Goal: Task Accomplishment & Management: Manage account settings

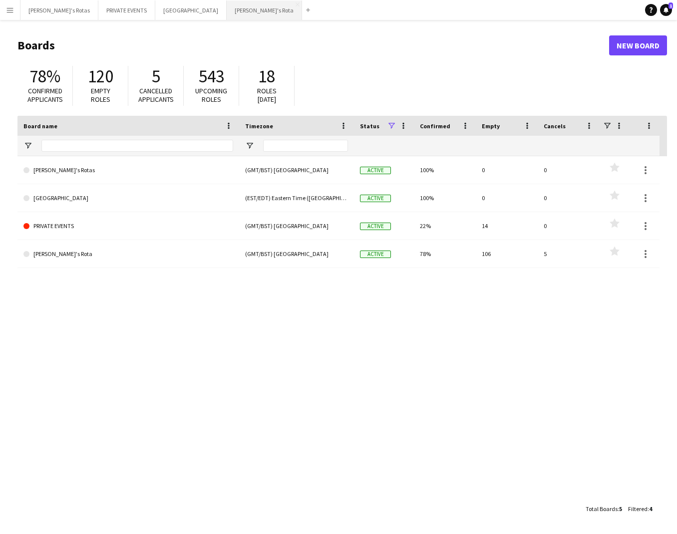
click at [227, 8] on button "[PERSON_NAME]'s Rota Close" at bounding box center [264, 9] width 75 height 19
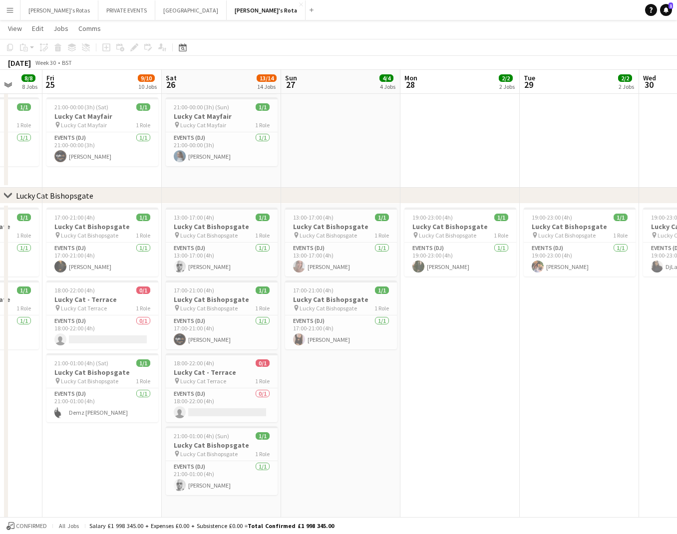
scroll to position [0, 318]
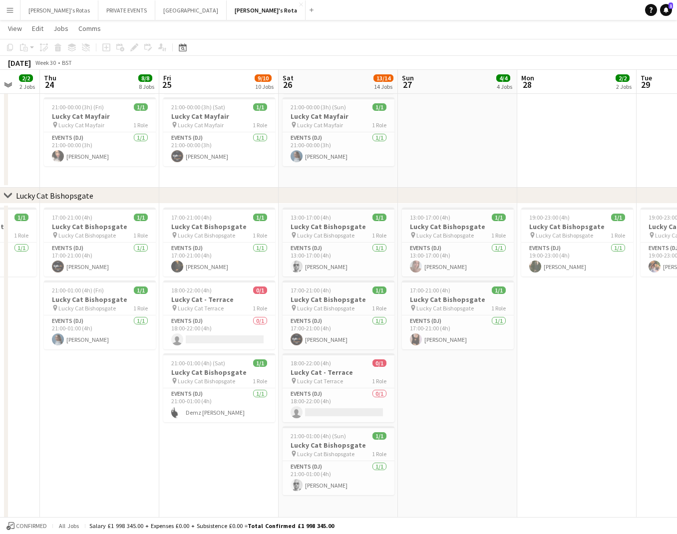
click at [9, 12] on app-icon "Menu" at bounding box center [10, 10] width 8 height 8
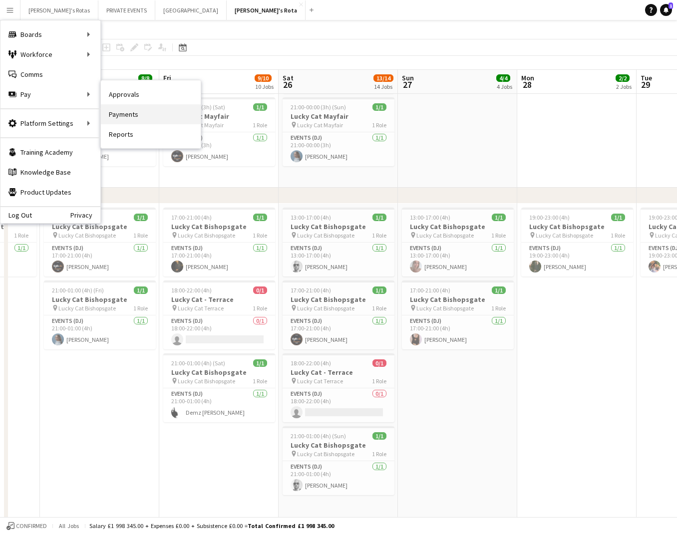
click at [123, 114] on link "Payments" at bounding box center [151, 114] width 100 height 20
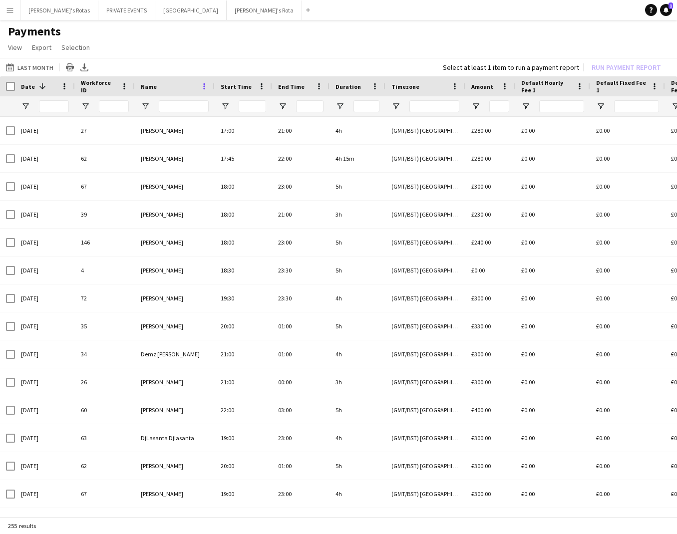
click at [204, 85] on span at bounding box center [204, 86] width 9 height 9
click at [197, 85] on div "Name" at bounding box center [175, 86] width 68 height 20
click at [156, 87] on div "Name" at bounding box center [169, 86] width 56 height 15
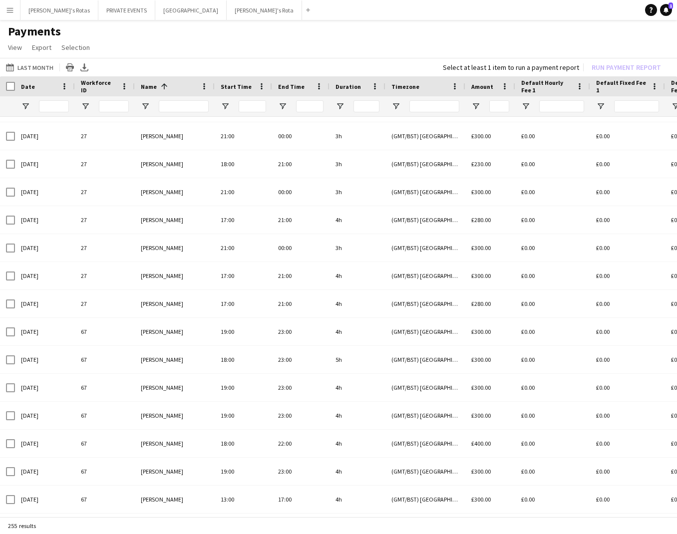
scroll to position [719, 0]
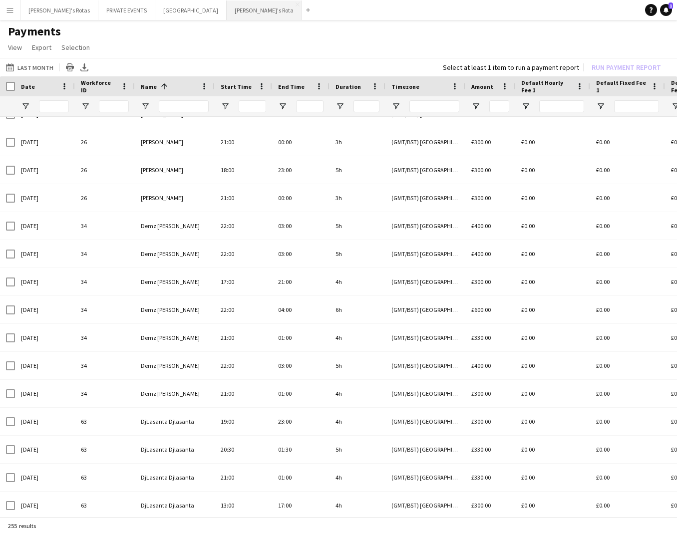
click at [227, 11] on button "[PERSON_NAME]'s Rota Close" at bounding box center [264, 9] width 75 height 19
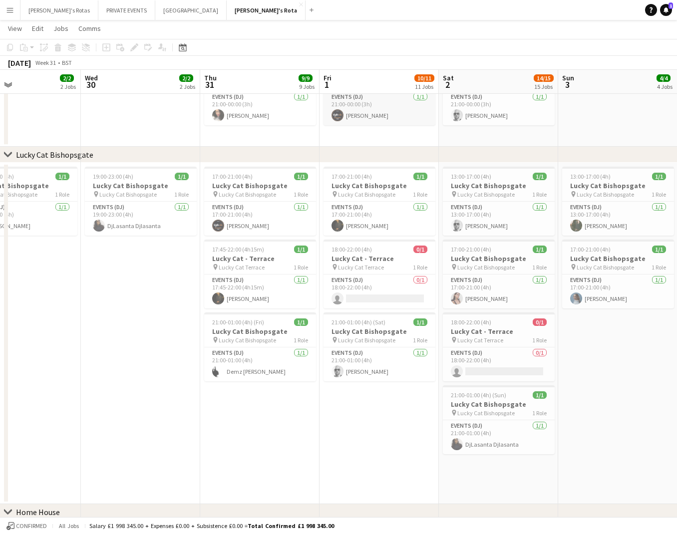
scroll to position [554, 0]
click at [230, 325] on app-job-card "21:00-01:00 (4h) (Fri) 1/1 Lucky Cat Bishopsgate pin Lucky Cat Bishopsgate 1 Ro…" at bounding box center [260, 345] width 112 height 69
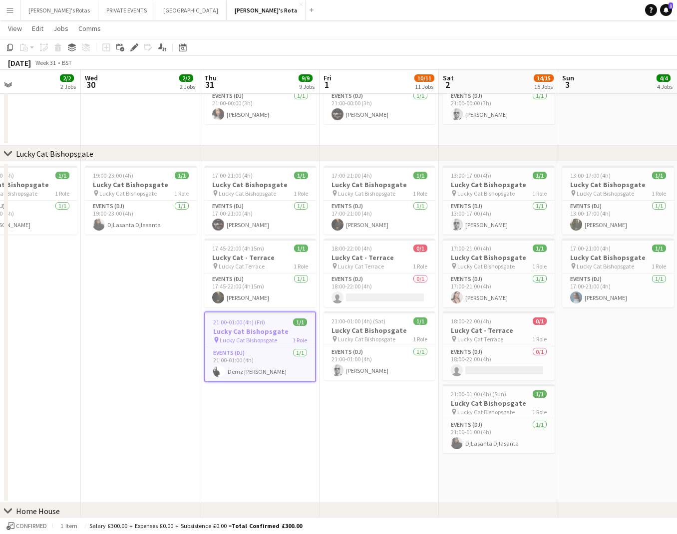
scroll to position [0, 277]
click at [136, 47] on icon at bounding box center [133, 47] width 5 height 5
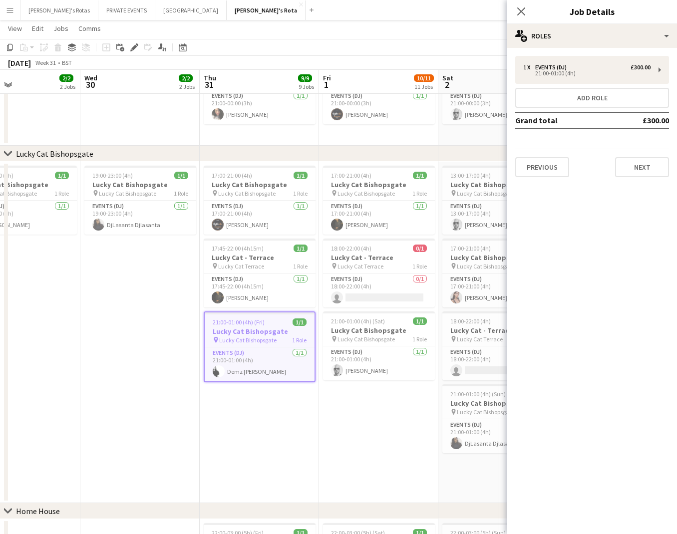
click at [262, 433] on app-date-cell "17:00-21:00 (4h) 1/1 Lucky Cat Bishopsgate pin Lucky Cat Bishopsgate 1 Role Eve…" at bounding box center [259, 332] width 119 height 341
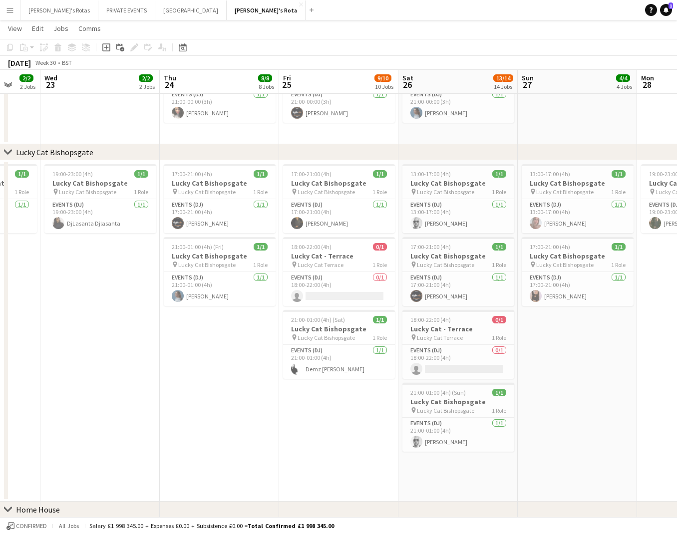
scroll to position [0, 317]
click at [337, 327] on h3 "Lucky Cat Bishopsgate" at bounding box center [339, 328] width 112 height 9
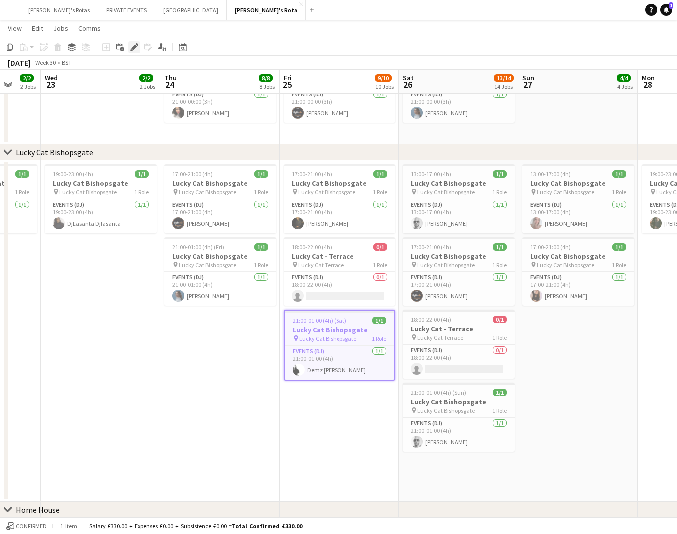
click at [137, 49] on icon "Edit" at bounding box center [134, 47] width 8 height 8
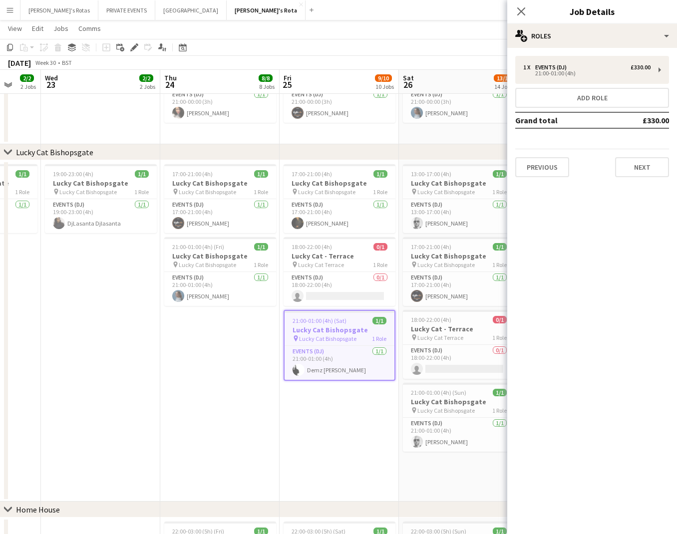
click at [187, 396] on app-date-cell "17:00-21:00 (4h) 1/1 Lucky Cat Bishopsgate pin Lucky Cat Bishopsgate 1 Role Eve…" at bounding box center [219, 330] width 119 height 341
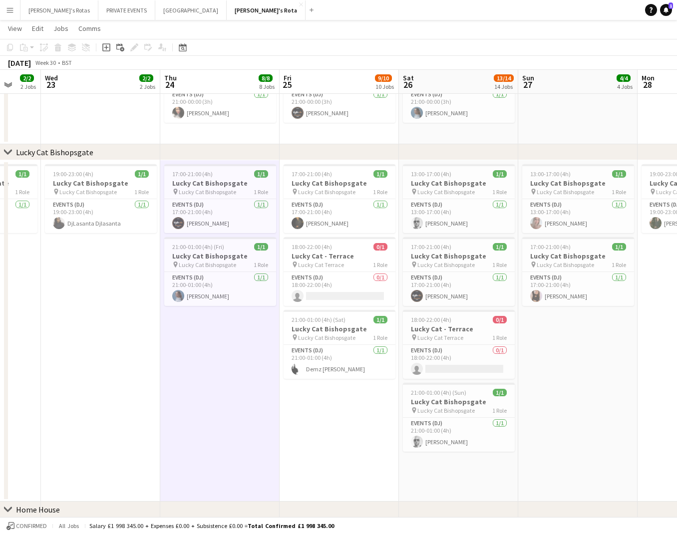
click at [11, 11] on app-icon "Menu" at bounding box center [10, 10] width 8 height 8
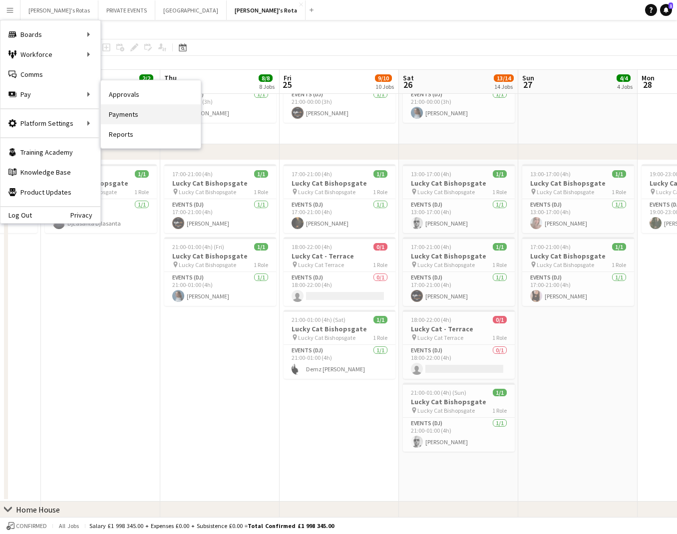
click at [126, 118] on link "Payments" at bounding box center [151, 114] width 100 height 20
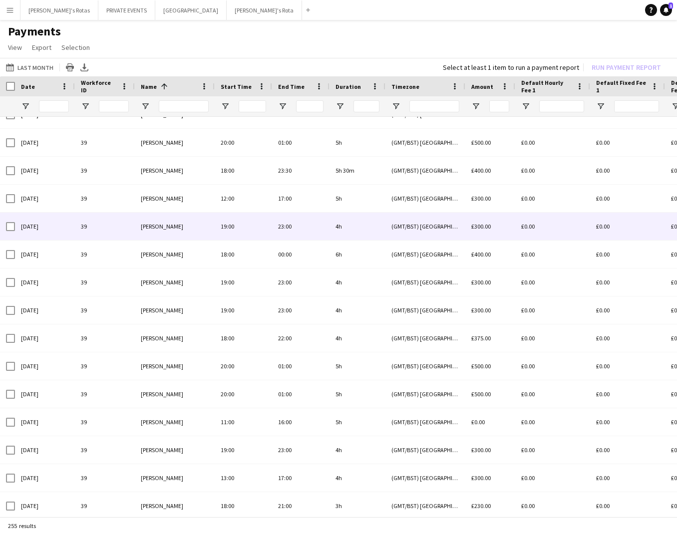
scroll to position [3401, 0]
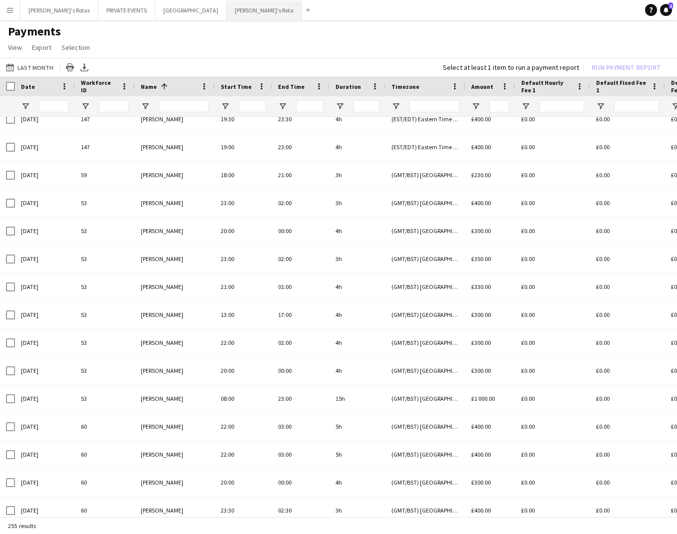
click at [227, 7] on button "[PERSON_NAME]'s Rota Close" at bounding box center [264, 9] width 75 height 19
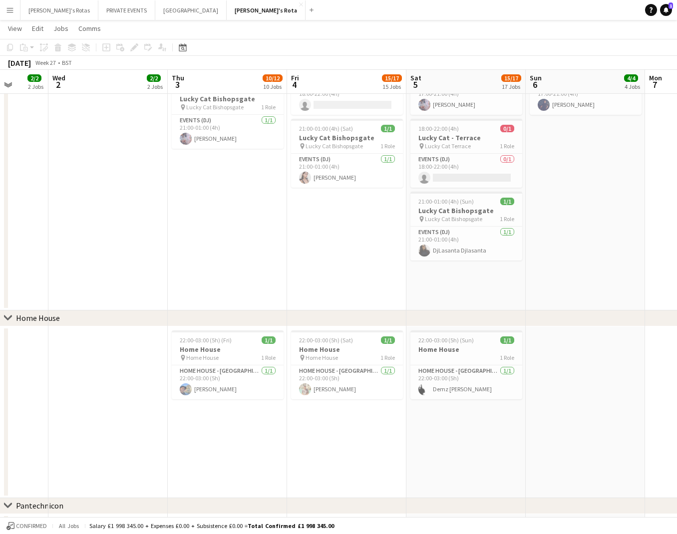
scroll to position [864, 0]
click at [106, 11] on button "PRIVATE EVENTS Close" at bounding box center [126, 9] width 57 height 19
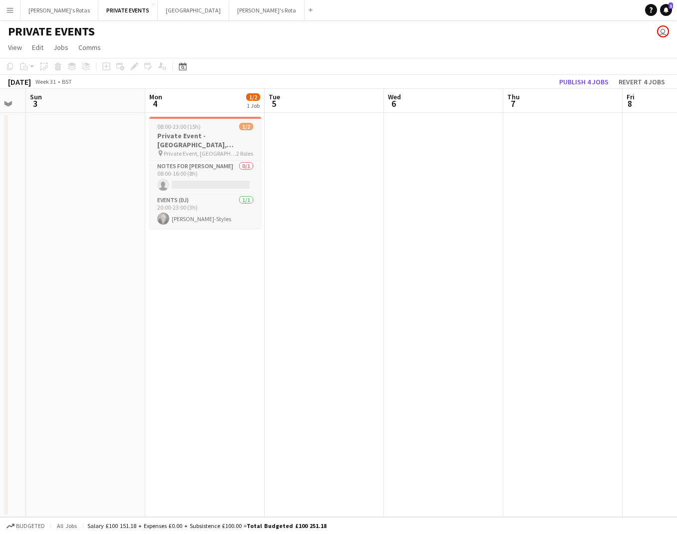
scroll to position [0, 212]
click at [197, 132] on h3 "Private Event - [GEOGRAPHIC_DATA], [PERSON_NAME]'s-VINYL" at bounding box center [206, 140] width 112 height 18
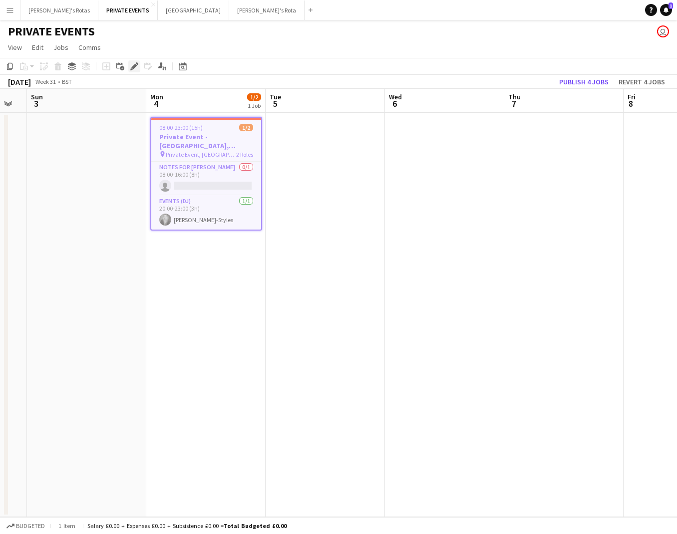
click at [137, 66] on icon "Edit" at bounding box center [134, 66] width 8 height 8
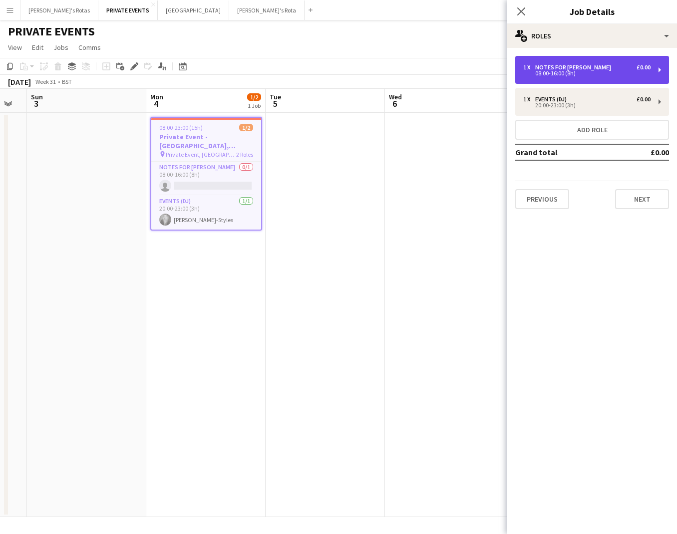
click at [572, 62] on div "1 x Notes for [PERSON_NAME] £0.00 08:00-16:00 (8h)" at bounding box center [592, 70] width 154 height 28
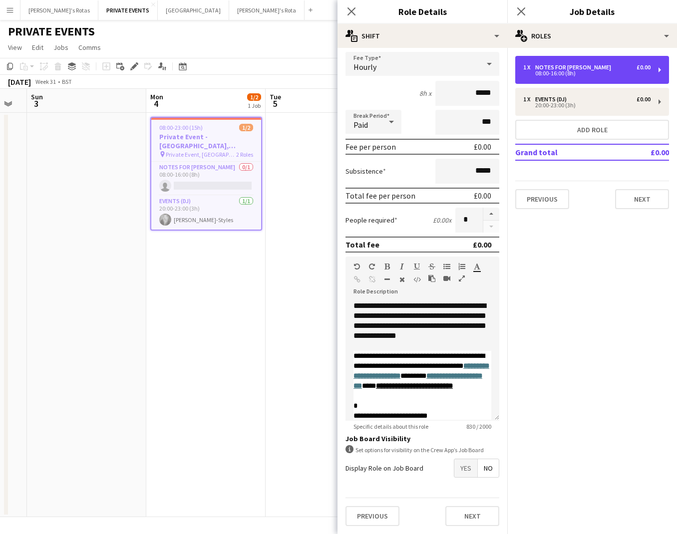
scroll to position [0, 0]
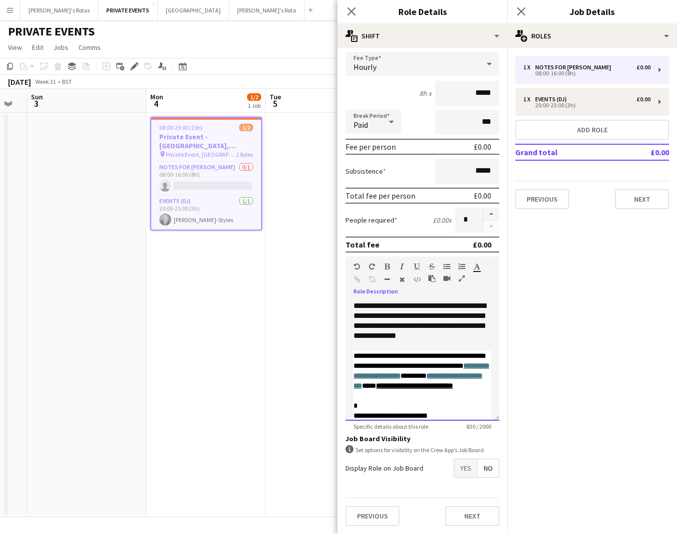
click at [354, 306] on div "**********" at bounding box center [422, 321] width 138 height 40
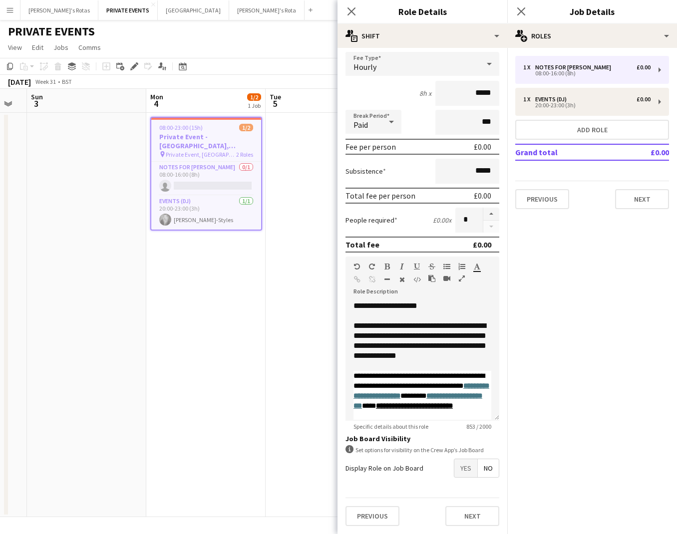
click at [283, 387] on app-date-cell at bounding box center [324, 315] width 119 height 404
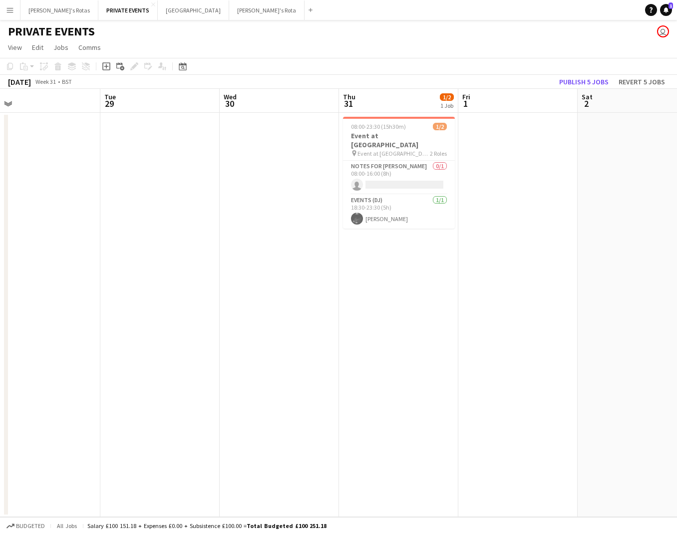
scroll to position [0, 241]
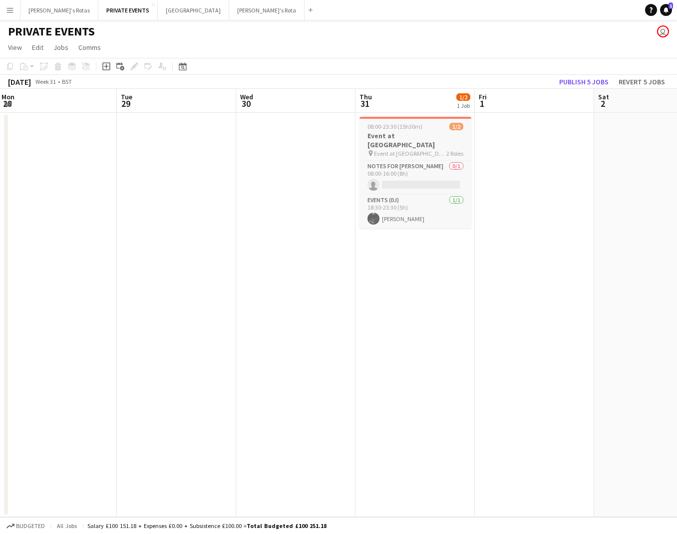
click at [409, 138] on h3 "Event at [GEOGRAPHIC_DATA]" at bounding box center [415, 140] width 112 height 18
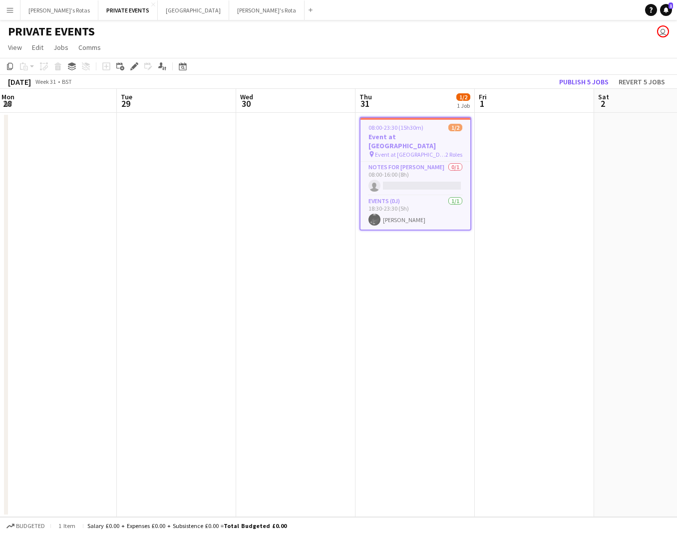
scroll to position [0, 239]
click at [134, 66] on icon at bounding box center [133, 66] width 5 height 5
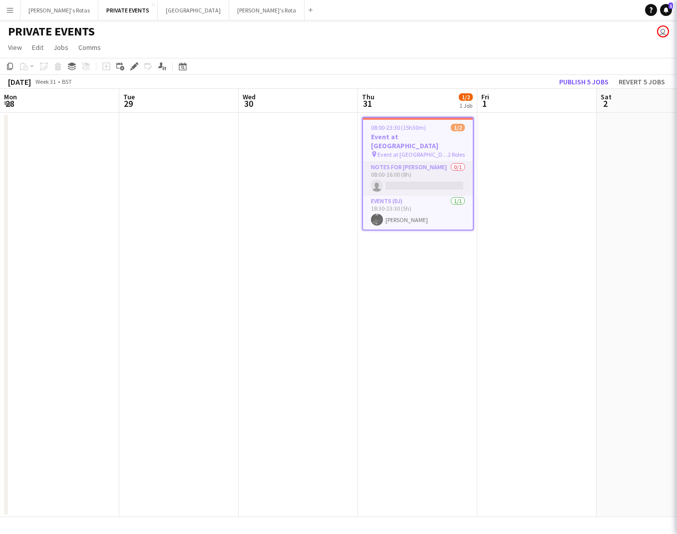
scroll to position [0, 0]
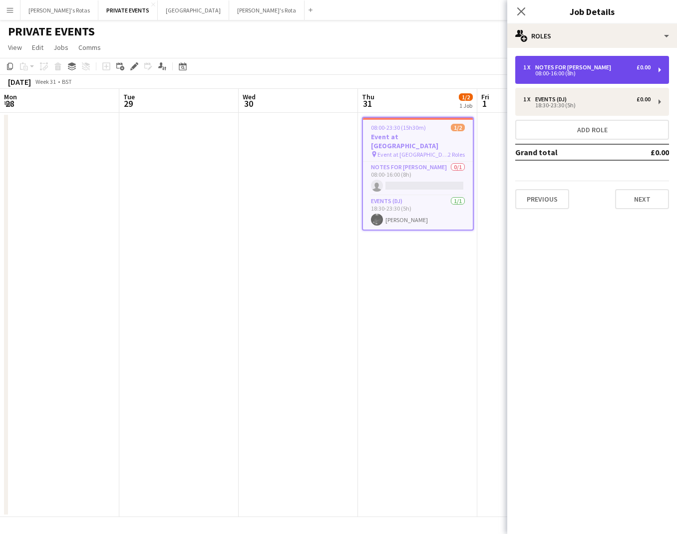
click at [559, 74] on div "08:00-16:00 (8h)" at bounding box center [586, 73] width 127 height 5
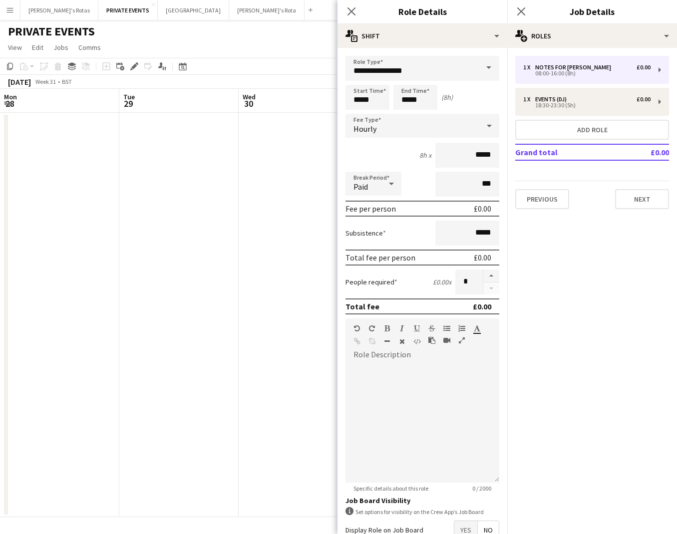
click at [278, 372] on app-date-cell at bounding box center [298, 315] width 119 height 404
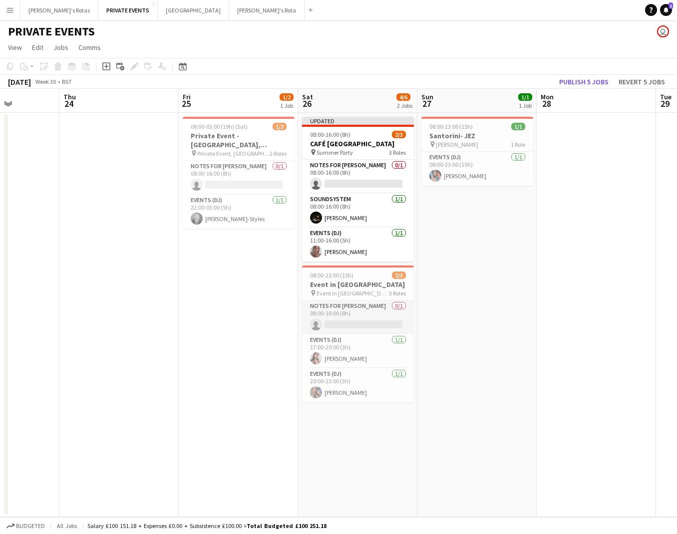
scroll to position [0, 297]
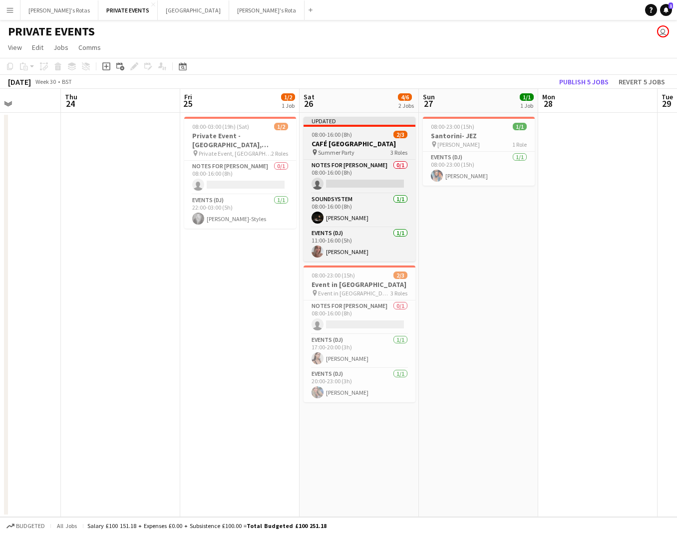
click at [353, 141] on h3 "CAFÉ [GEOGRAPHIC_DATA]" at bounding box center [359, 143] width 112 height 9
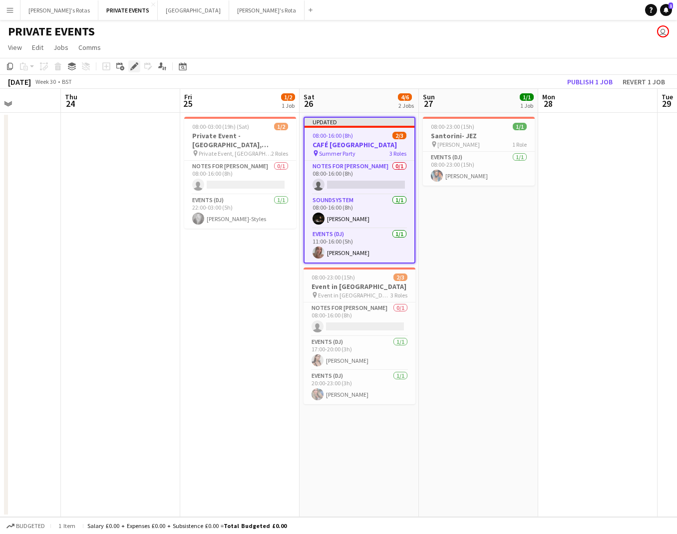
click at [136, 65] on icon at bounding box center [133, 66] width 5 height 5
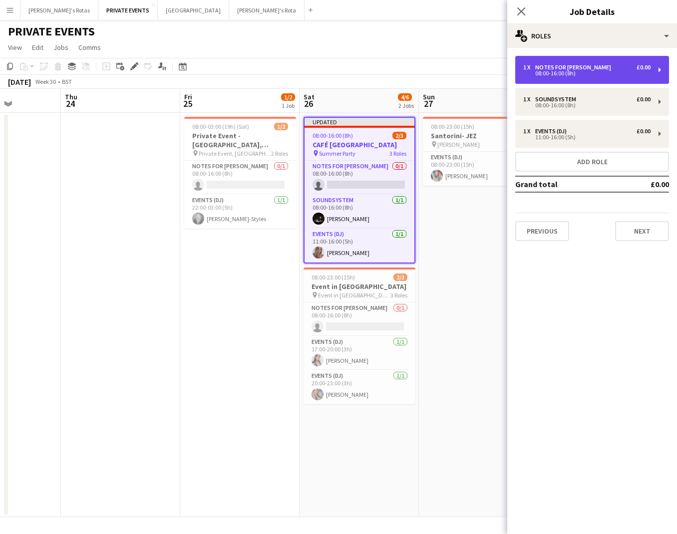
click at [539, 71] on div "08:00-16:00 (8h)" at bounding box center [586, 73] width 127 height 5
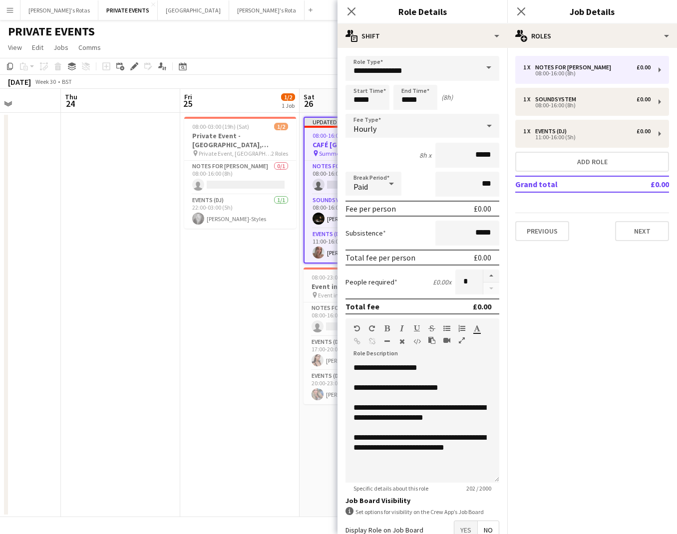
click at [227, 320] on app-date-cell "08:00-03:00 (19h) (Sat) 1/2 Private Event - [GEOGRAPHIC_DATA], [PERSON_NAME]'s …" at bounding box center [239, 315] width 119 height 404
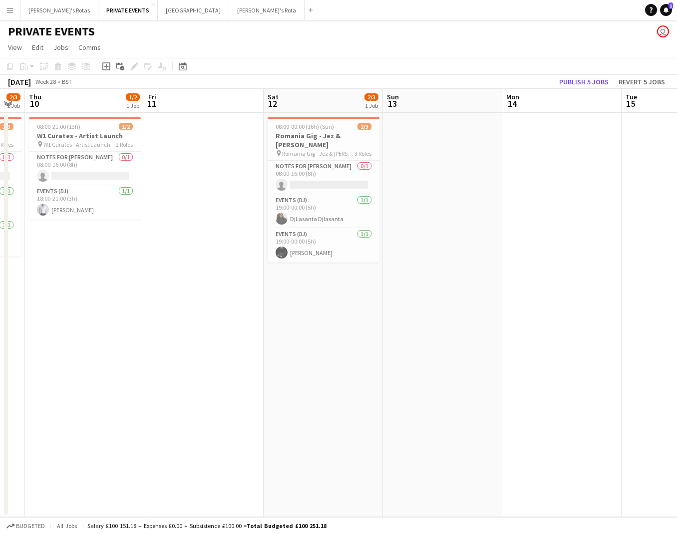
scroll to position [0, 310]
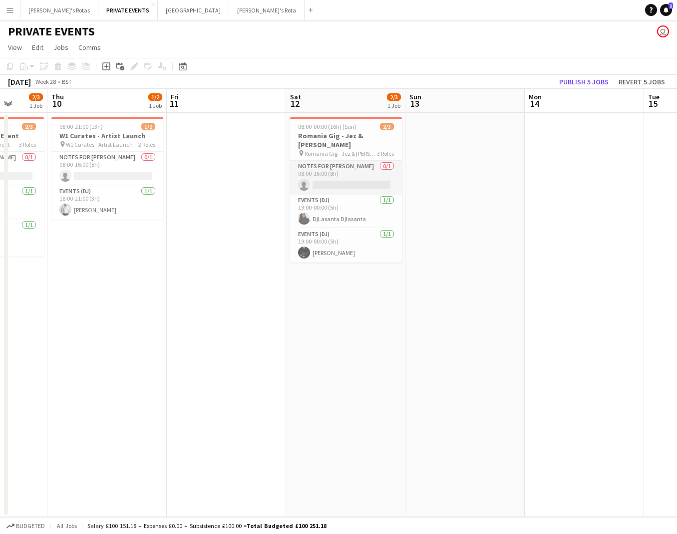
click at [338, 161] on app-card-role "Notes for [PERSON_NAME] 0/1 08:00-16:00 (8h) single-neutral-actions" at bounding box center [346, 178] width 112 height 34
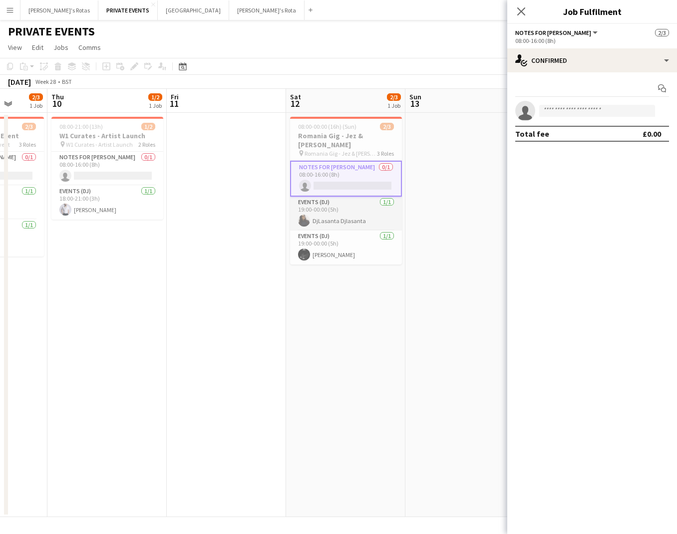
click at [345, 204] on app-card-role "Events (DJ) [DATE] 19:00-00:00 (5h) DjLasanta Djlasanta" at bounding box center [346, 214] width 112 height 34
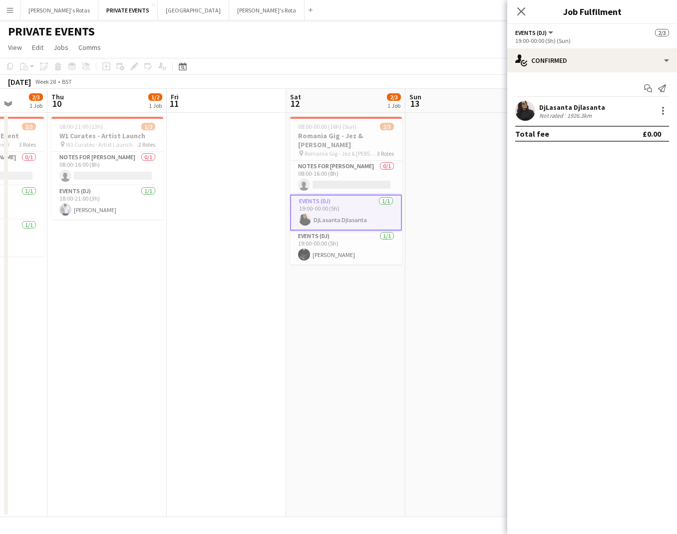
click at [642, 132] on div "£0.00" at bounding box center [651, 134] width 18 height 10
click at [354, 129] on span "08:00-00:00 (16h) (Sun)" at bounding box center [327, 126] width 58 height 7
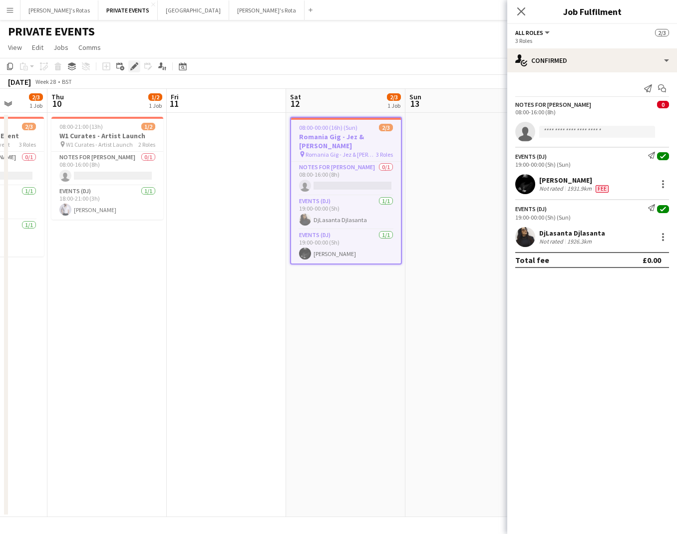
click at [136, 68] on icon "Edit" at bounding box center [134, 66] width 8 height 8
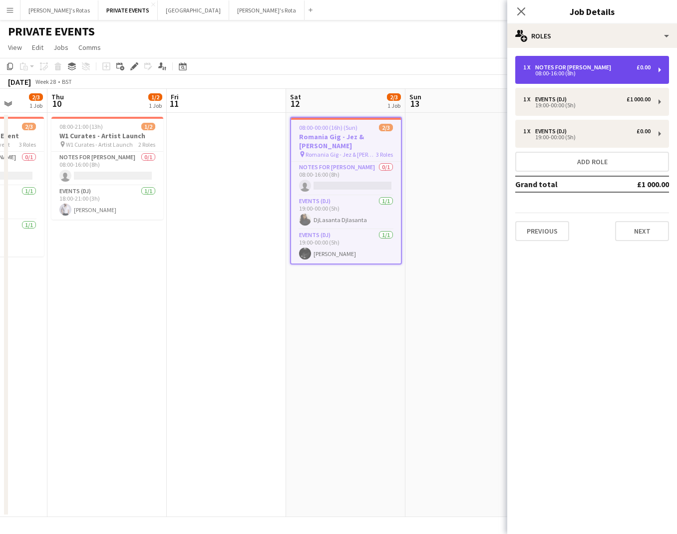
click at [555, 71] on div "08:00-16:00 (8h)" at bounding box center [586, 73] width 127 height 5
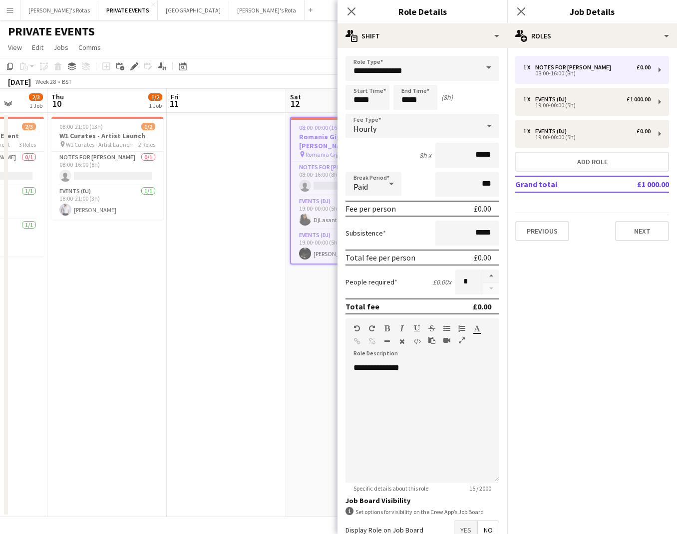
click at [284, 335] on app-date-cell at bounding box center [226, 315] width 119 height 404
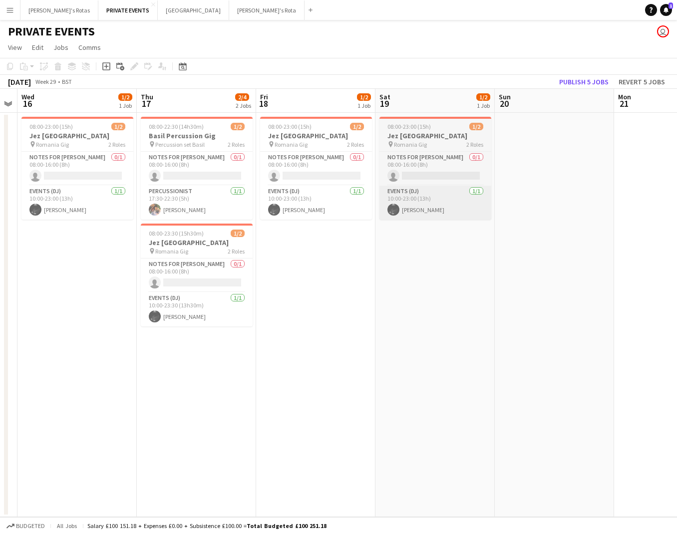
scroll to position [0, 342]
click at [406, 146] on span "Romania Gig" at bounding box center [408, 144] width 33 height 7
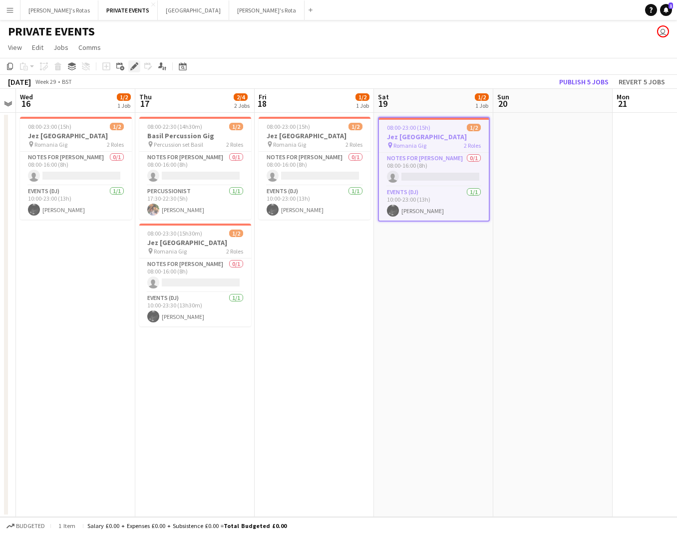
click at [134, 67] on icon at bounding box center [133, 66] width 5 height 5
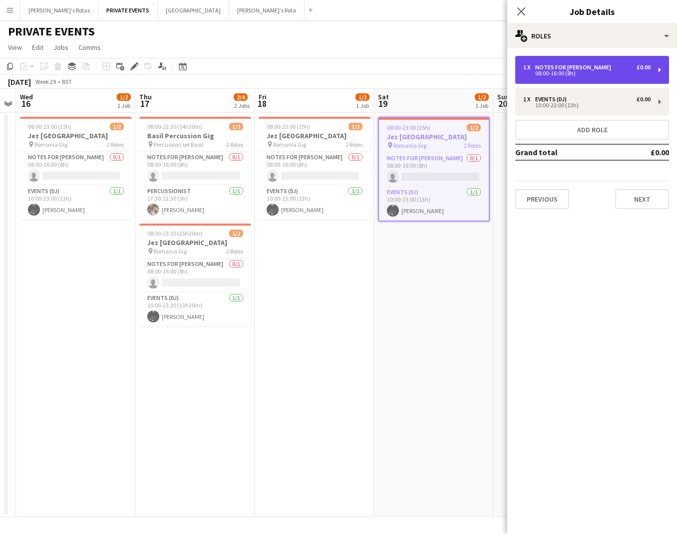
click at [548, 72] on div "08:00-16:00 (8h)" at bounding box center [586, 73] width 127 height 5
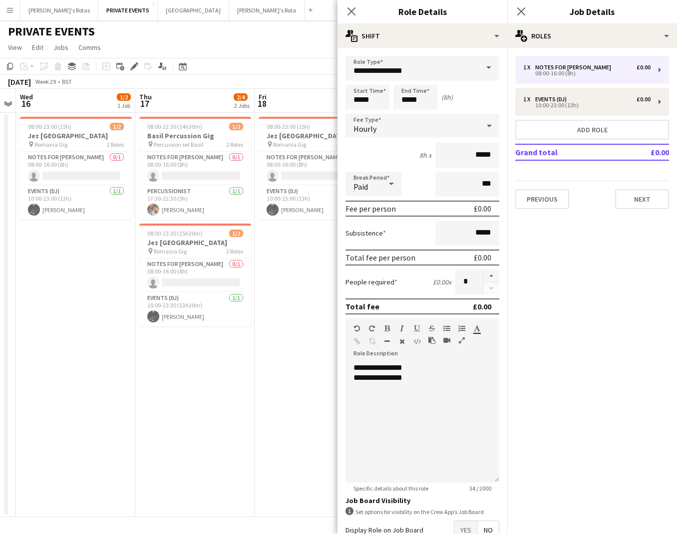
click at [279, 441] on app-date-cell "08:00-23:00 (15h) 1/2 Jez [GEOGRAPHIC_DATA] pin Romania Gig 2 Roles Notes for […" at bounding box center [313, 315] width 119 height 404
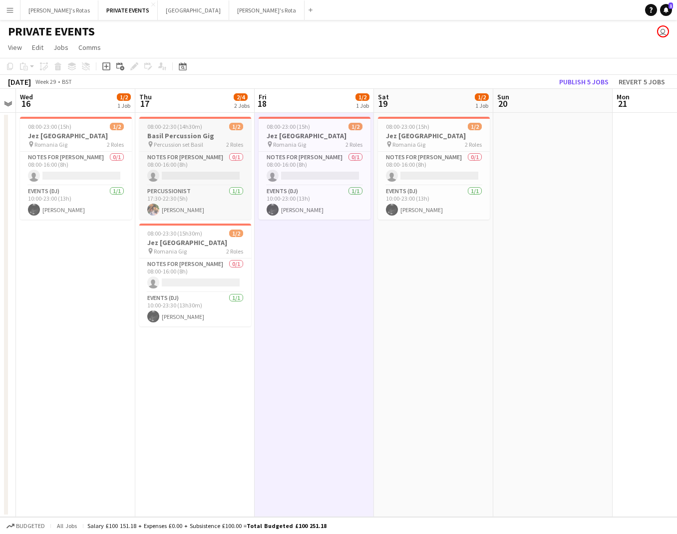
click at [189, 133] on h3 "Basil Percussion Gig" at bounding box center [195, 135] width 112 height 9
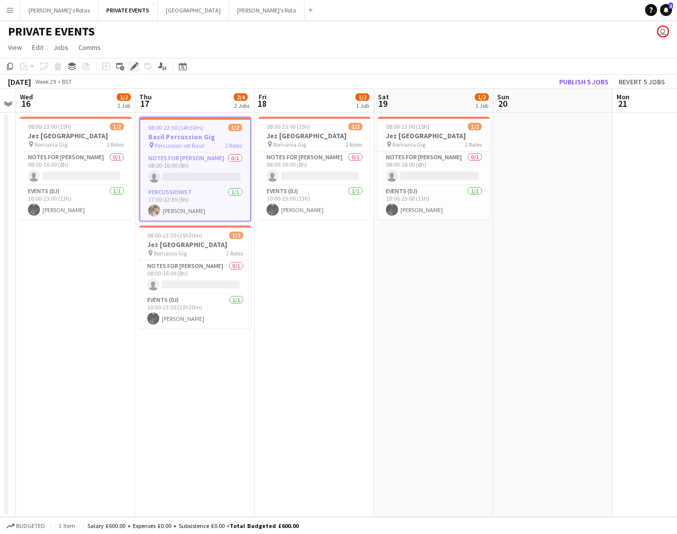
click at [135, 68] on icon "Edit" at bounding box center [134, 66] width 8 height 8
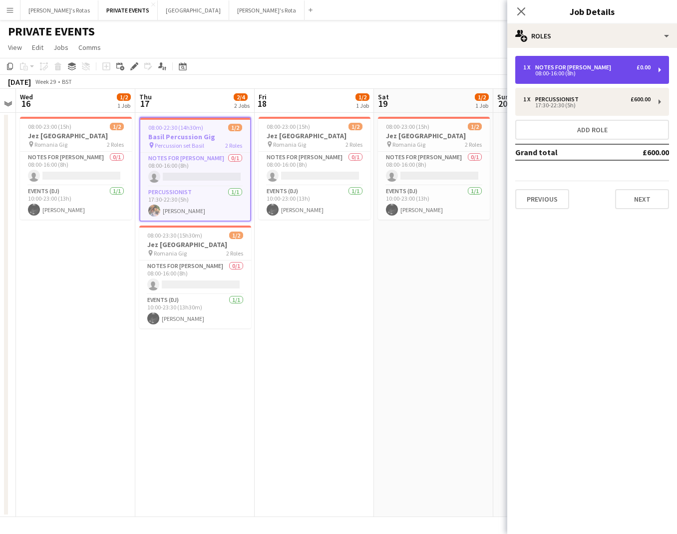
click at [561, 73] on div "08:00-16:00 (8h)" at bounding box center [586, 73] width 127 height 5
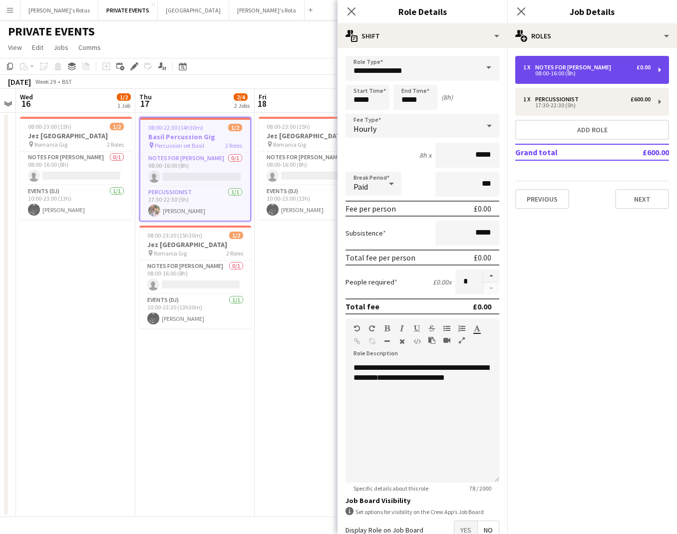
scroll to position [0, 0]
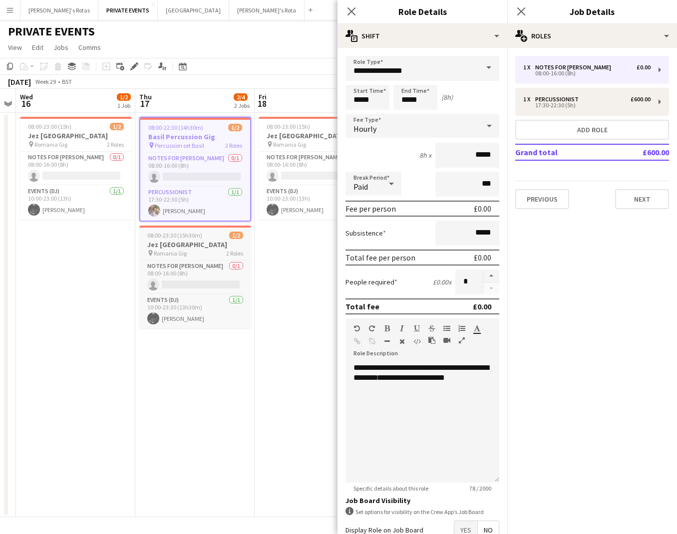
click at [196, 238] on span "08:00-23:30 (15h30m)" at bounding box center [174, 235] width 55 height 7
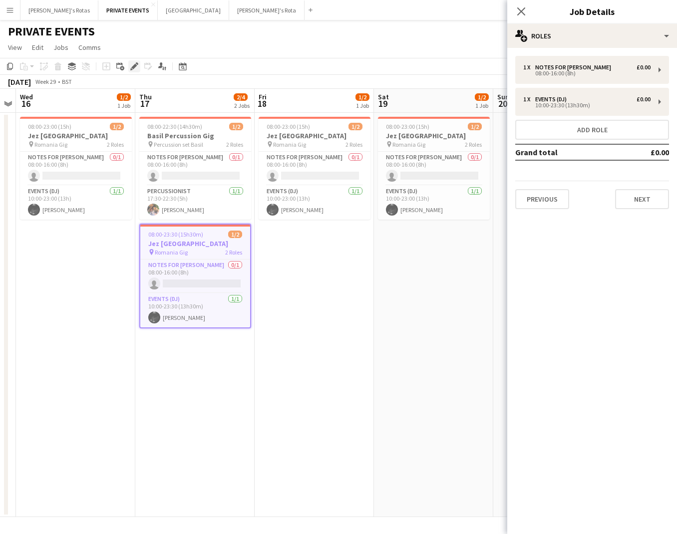
click at [133, 64] on icon "Edit" at bounding box center [134, 66] width 8 height 8
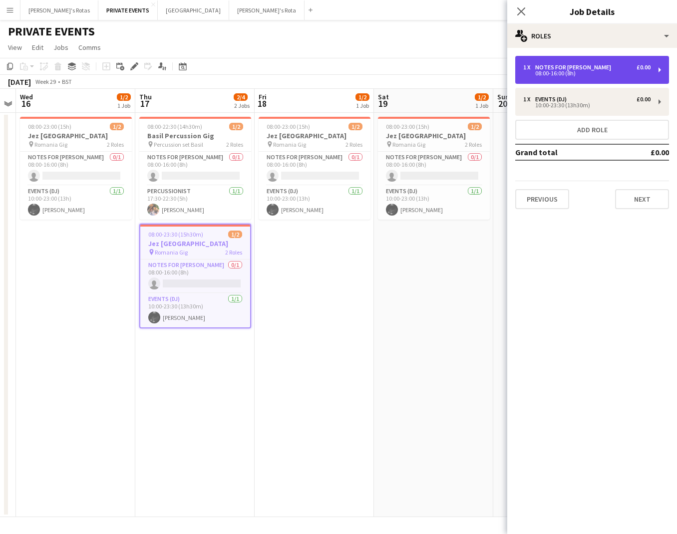
click at [548, 66] on div "Notes for [PERSON_NAME]" at bounding box center [575, 67] width 80 height 7
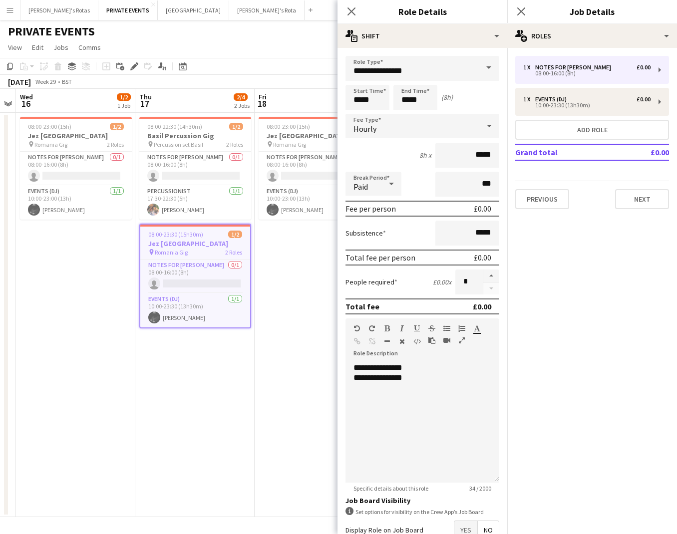
click at [253, 378] on app-date-cell "08:00-22:30 (14h30m) 1/2 Basil Percussion Gig pin Percussion set [PERSON_NAME] …" at bounding box center [194, 315] width 119 height 404
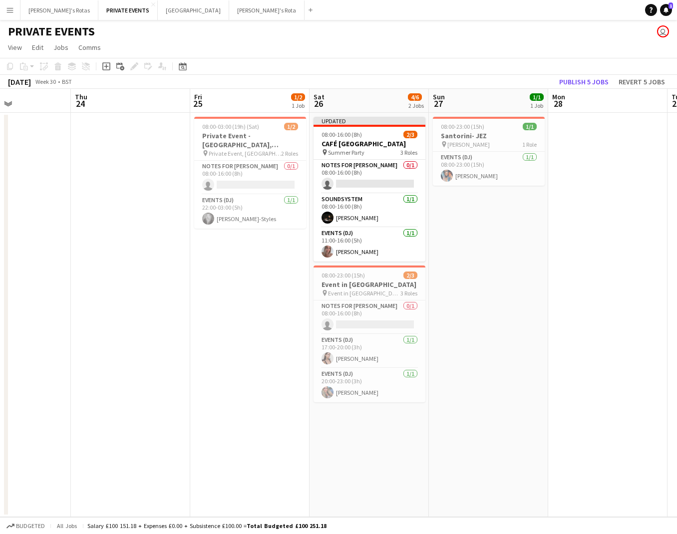
scroll to position [0, 421]
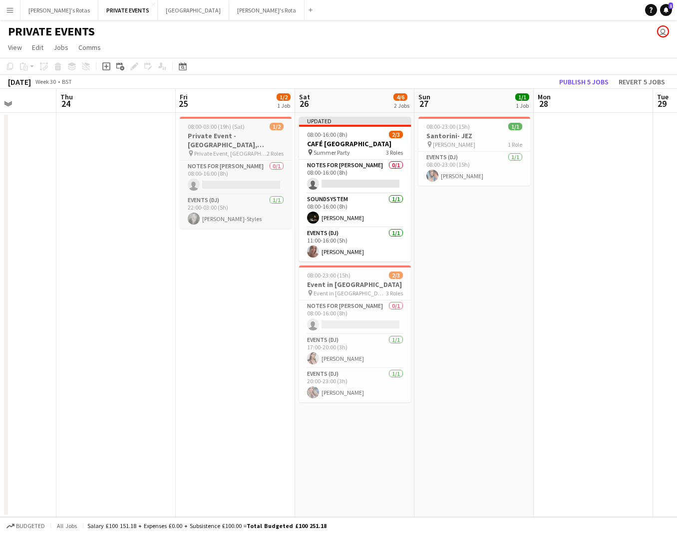
click at [243, 145] on h3 "Private Event - [GEOGRAPHIC_DATA], [PERSON_NAME]'s" at bounding box center [236, 140] width 112 height 18
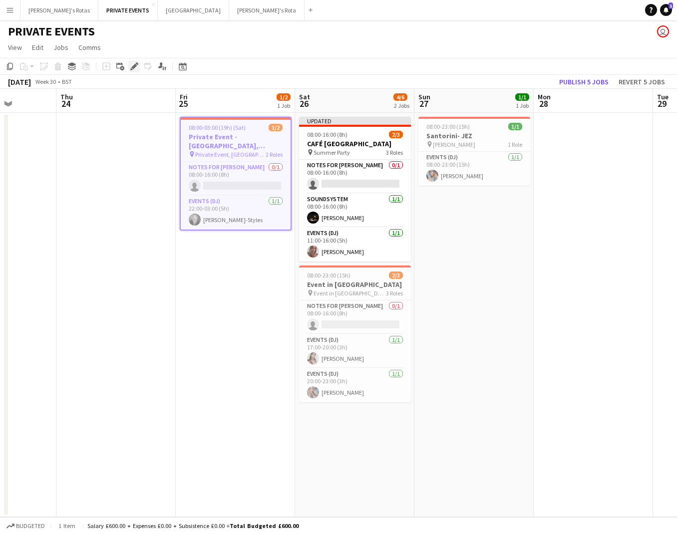
click at [136, 66] on icon "Edit" at bounding box center [134, 66] width 8 height 8
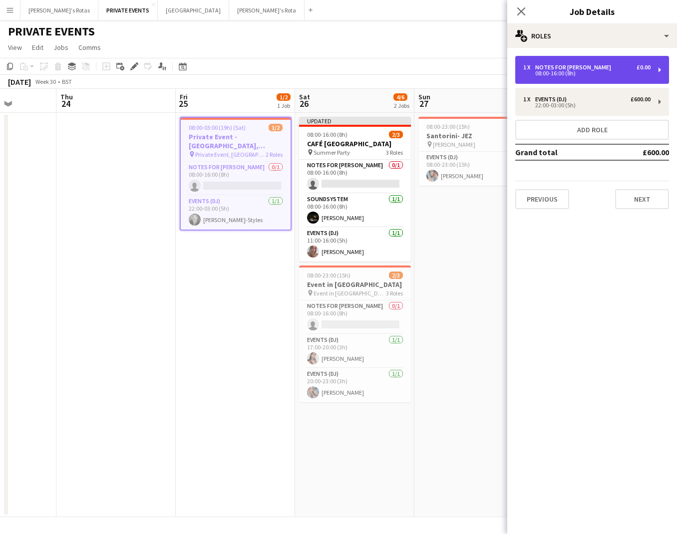
click at [629, 65] on div "1 x Notes for [PERSON_NAME] £0.00" at bounding box center [586, 67] width 127 height 7
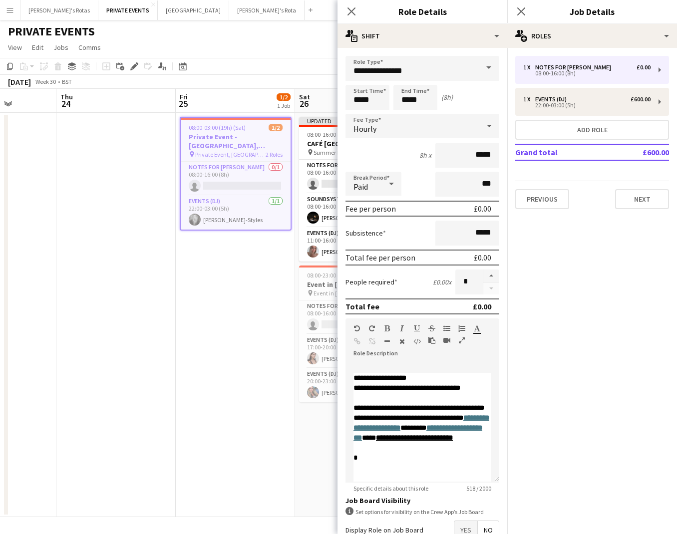
click at [215, 327] on app-date-cell "08:00-03:00 (19h) (Sat) 1/2 Private Event - [GEOGRAPHIC_DATA], [PERSON_NAME]'s …" at bounding box center [235, 315] width 119 height 404
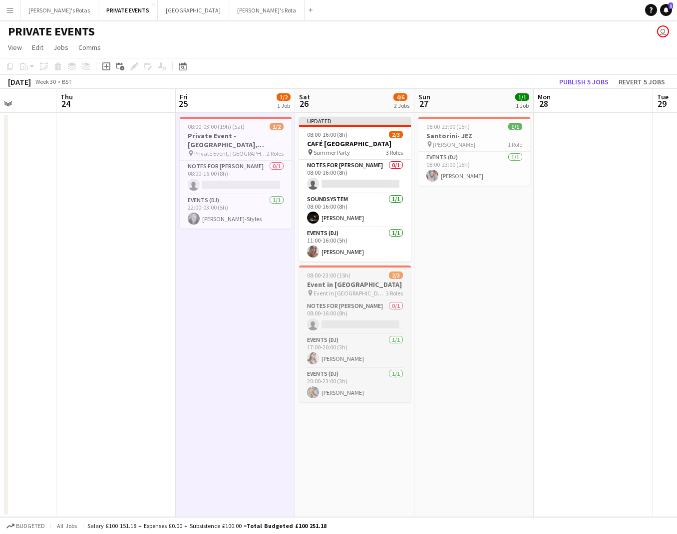
click at [356, 284] on h3 "Event in [GEOGRAPHIC_DATA]" at bounding box center [355, 284] width 112 height 9
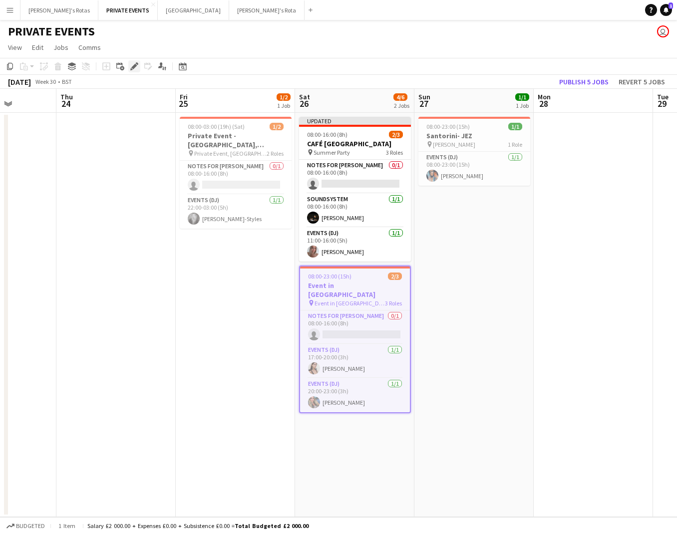
click at [136, 67] on icon "Edit" at bounding box center [134, 66] width 8 height 8
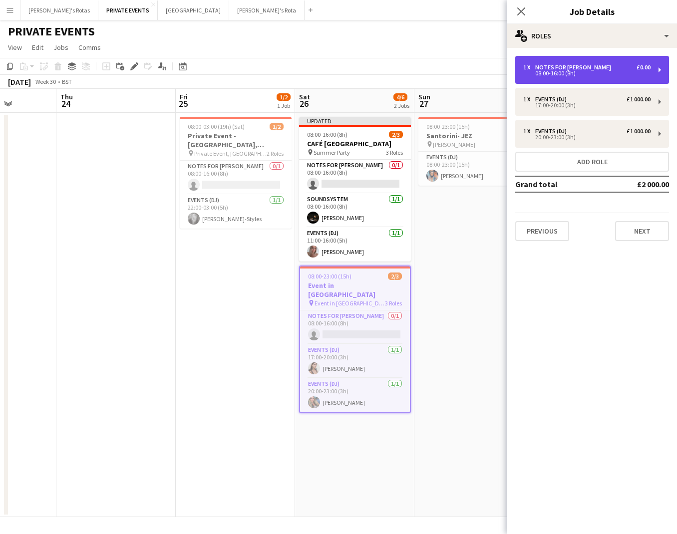
click at [563, 75] on div "08:00-16:00 (8h)" at bounding box center [586, 73] width 127 height 5
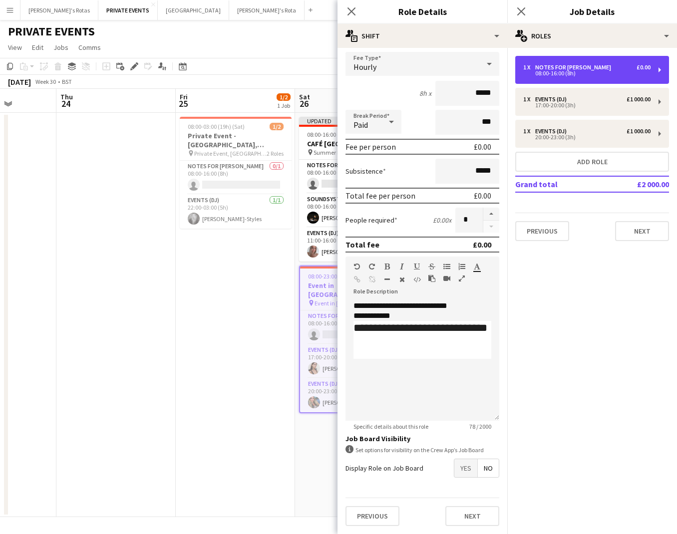
scroll to position [62, 0]
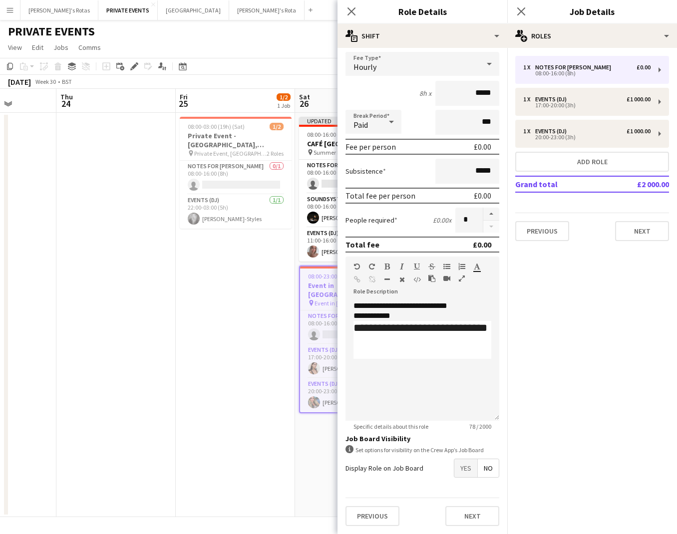
click at [243, 443] on app-date-cell "08:00-03:00 (19h) (Sat) 1/2 Private Event - [GEOGRAPHIC_DATA], [PERSON_NAME]'s …" at bounding box center [235, 315] width 119 height 404
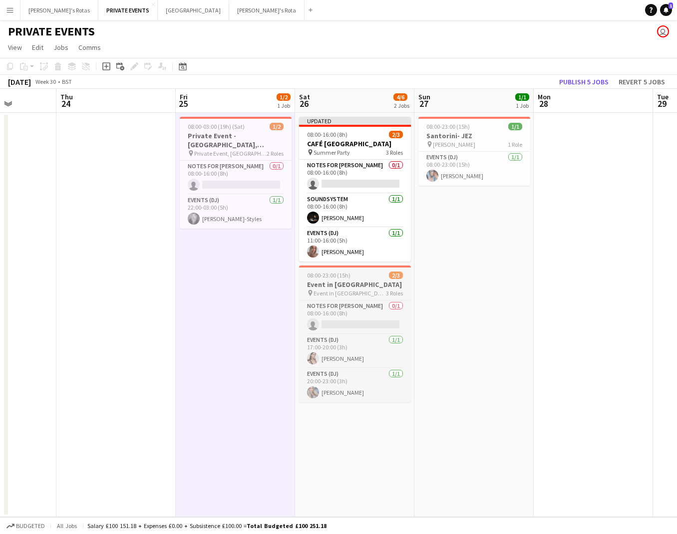
click at [364, 283] on h3 "Event in [GEOGRAPHIC_DATA]" at bounding box center [355, 284] width 112 height 9
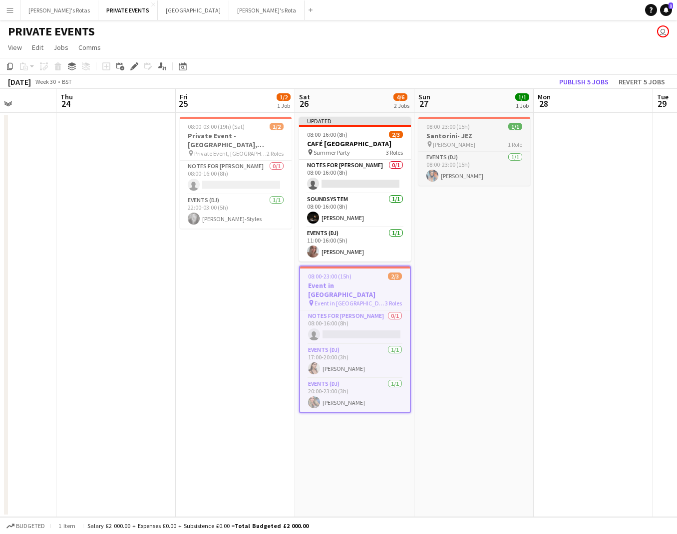
click at [452, 129] on span "08:00-23:00 (15h)" at bounding box center [447, 126] width 43 height 7
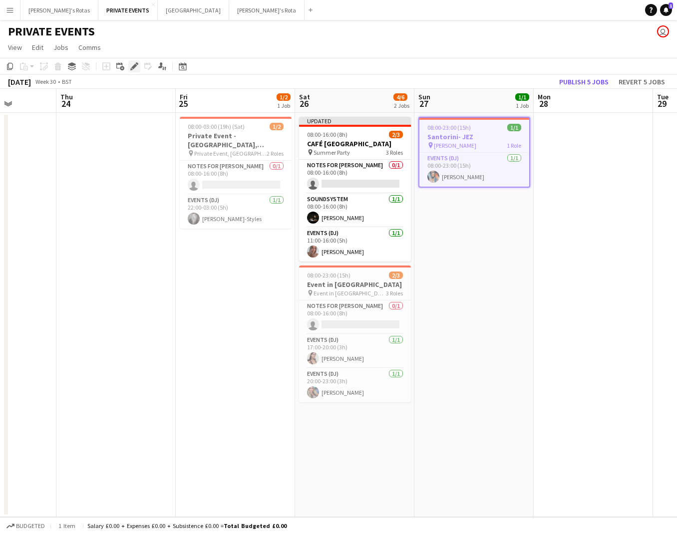
click at [135, 64] on icon "Edit" at bounding box center [134, 66] width 8 height 8
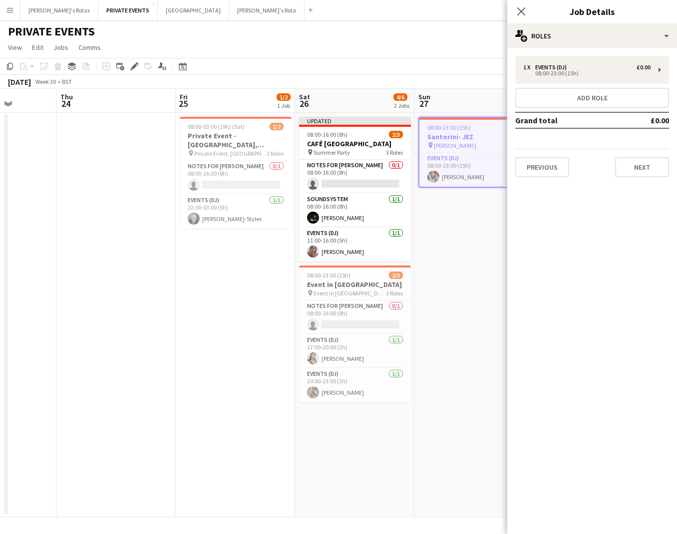
click at [452, 246] on app-date-cell "08:00-23:00 (15h) 1/1 [GEOGRAPHIC_DATA]- [GEOGRAPHIC_DATA] pin [PERSON_NAME] 1 …" at bounding box center [473, 315] width 119 height 404
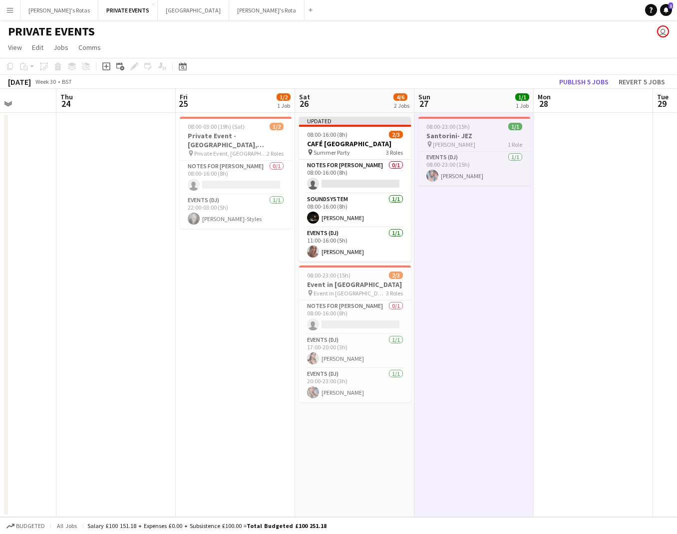
click at [478, 134] on h3 "Santorini- JEZ" at bounding box center [474, 135] width 112 height 9
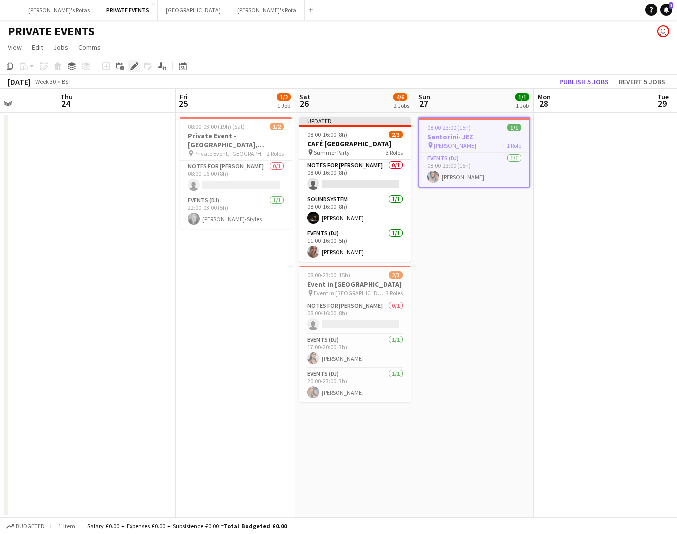
click at [133, 66] on icon at bounding box center [133, 66] width 5 height 5
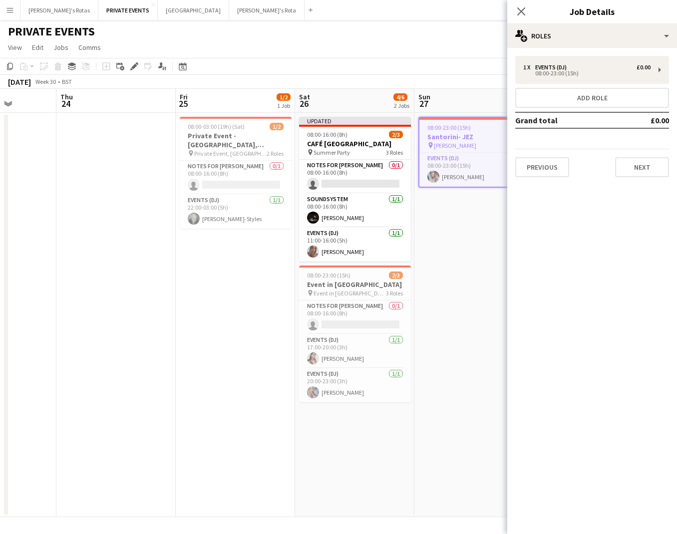
click at [468, 251] on app-date-cell "08:00-23:00 (15h) 1/1 [GEOGRAPHIC_DATA]- [GEOGRAPHIC_DATA] pin [PERSON_NAME] 1 …" at bounding box center [473, 315] width 119 height 404
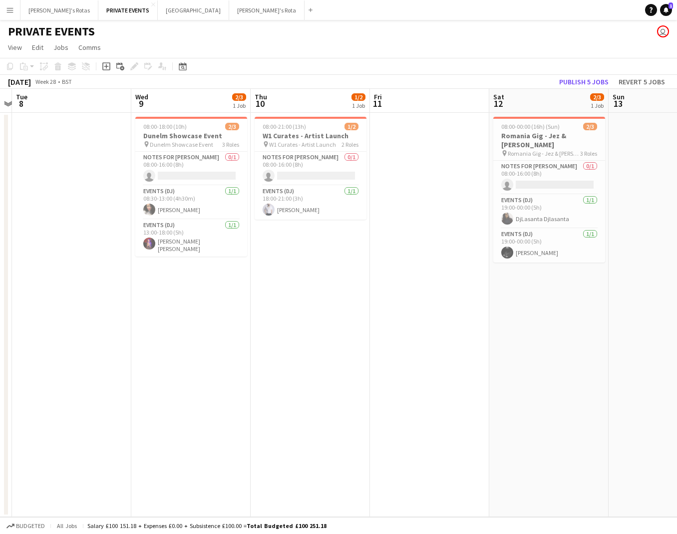
scroll to position [0, 226]
click at [564, 129] on div "08:00-00:00 (16h) (Sun) 2/3" at bounding box center [550, 126] width 112 height 7
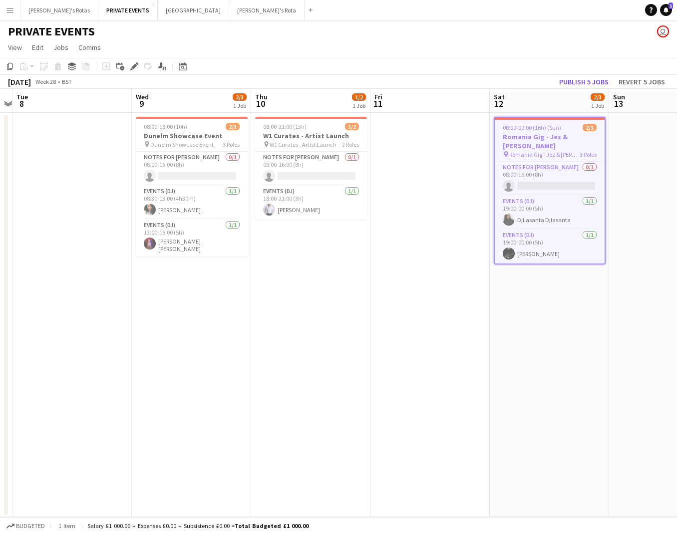
scroll to position [0, 227]
click at [136, 67] on icon "Edit" at bounding box center [134, 66] width 8 height 8
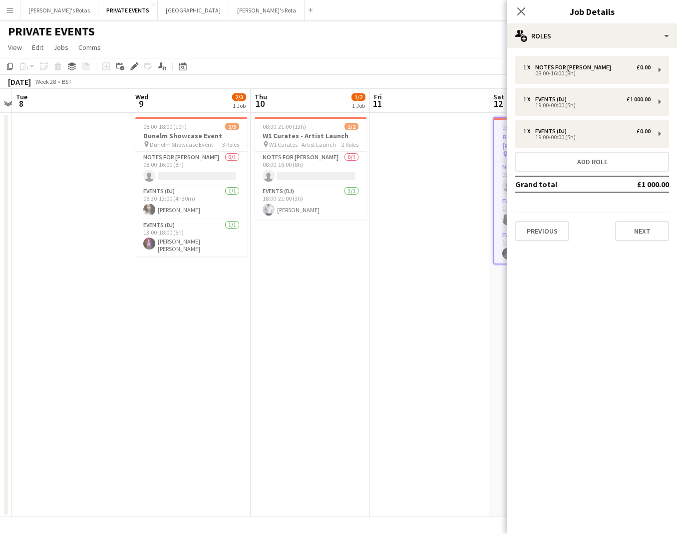
click at [458, 247] on app-date-cell at bounding box center [429, 315] width 119 height 404
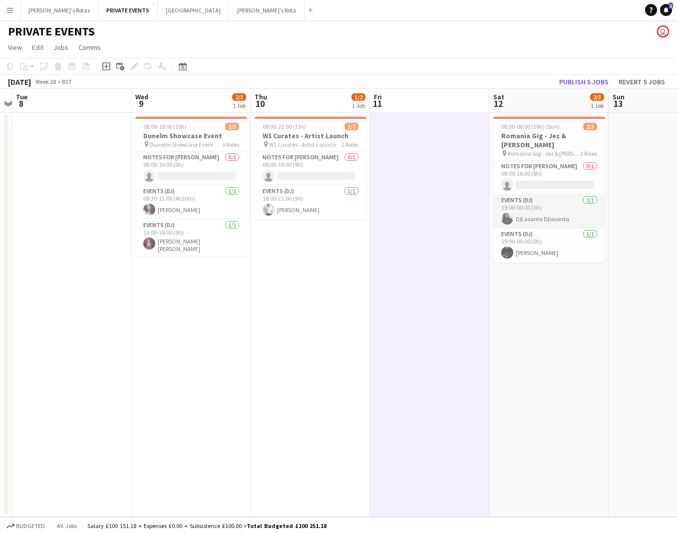
click at [548, 201] on app-card-role "Events (DJ) [DATE] 19:00-00:00 (5h) DjLasanta Djlasanta" at bounding box center [549, 212] width 112 height 34
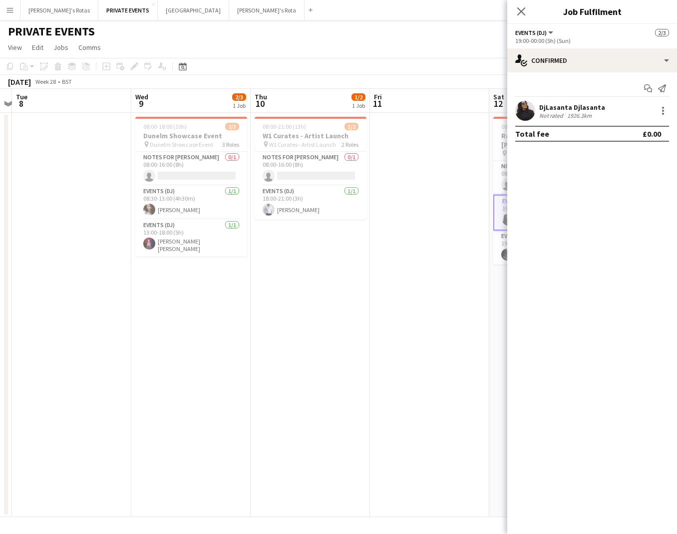
click at [457, 206] on app-date-cell at bounding box center [429, 315] width 119 height 404
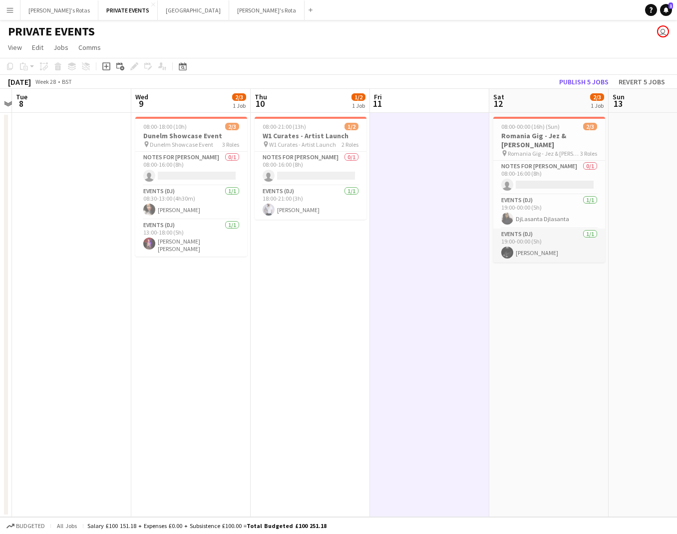
click at [532, 235] on app-card-role "Events (DJ) [DATE] 19:00-00:00 (5h) [PERSON_NAME]" at bounding box center [549, 246] width 112 height 34
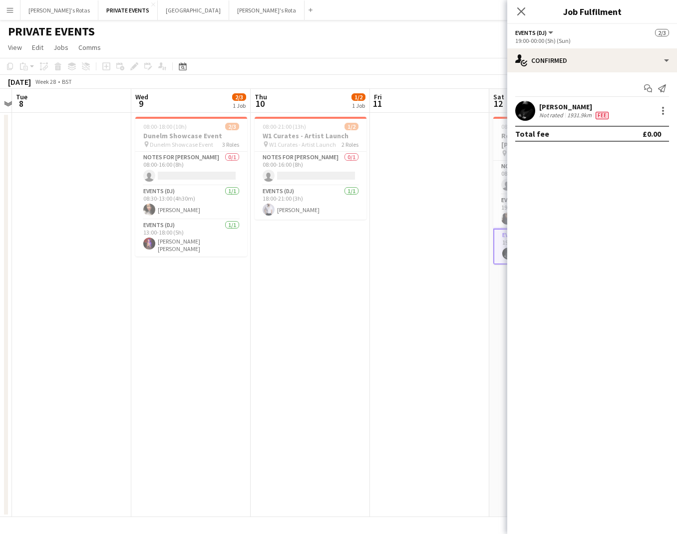
click at [454, 208] on app-date-cell at bounding box center [429, 315] width 119 height 404
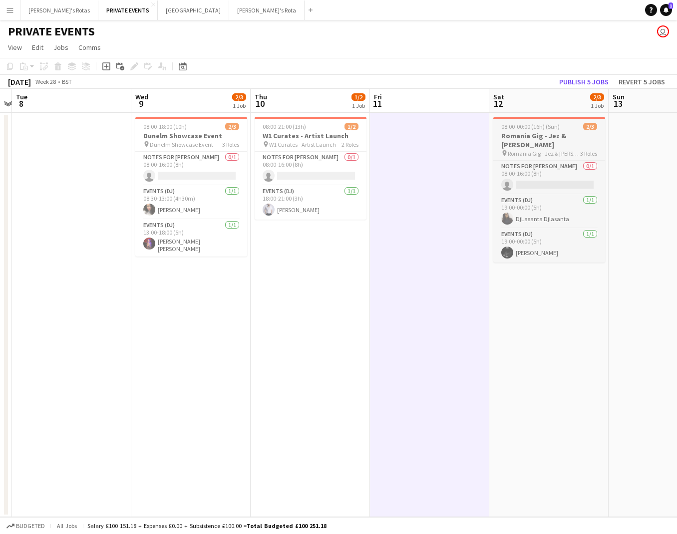
click at [515, 134] on h3 "Romania Gig - Jez & [PERSON_NAME]" at bounding box center [549, 140] width 112 height 18
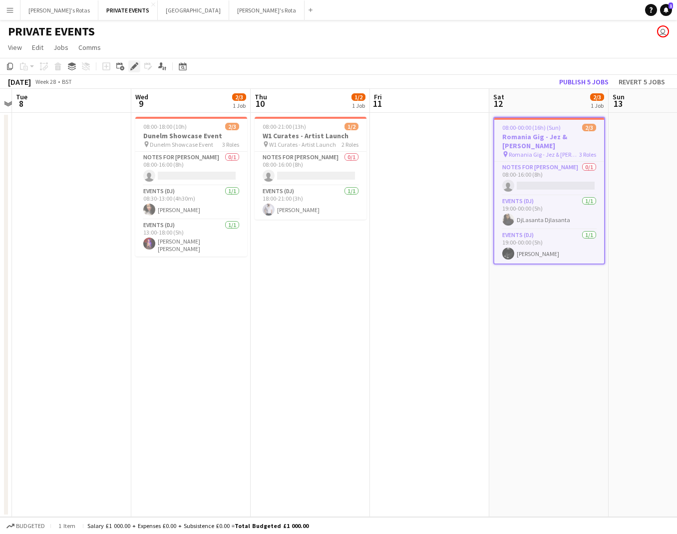
click at [135, 67] on icon at bounding box center [133, 66] width 5 height 5
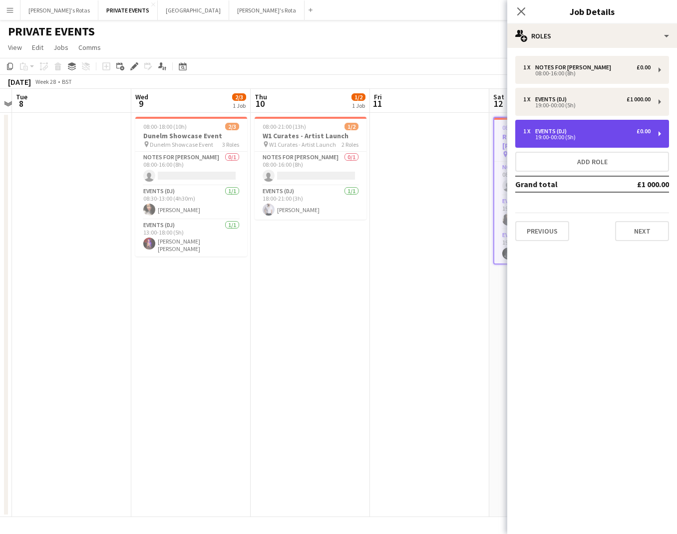
click at [623, 135] on div "19:00-00:00 (5h)" at bounding box center [586, 137] width 127 height 5
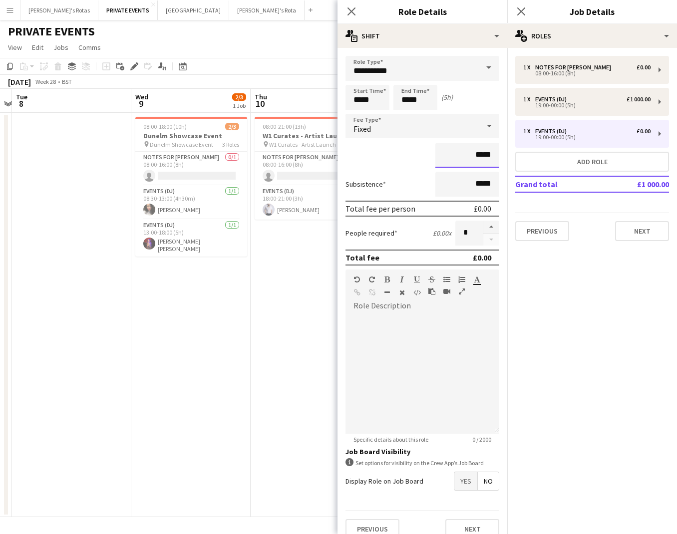
click at [478, 153] on input "*****" at bounding box center [467, 155] width 64 height 25
type input "*********"
click at [289, 286] on app-date-cell "08:00-21:00 (13h) 1/2 W1 Curates - Artist Launch pin W1 [PERSON_NAME] - Artist …" at bounding box center [309, 315] width 119 height 404
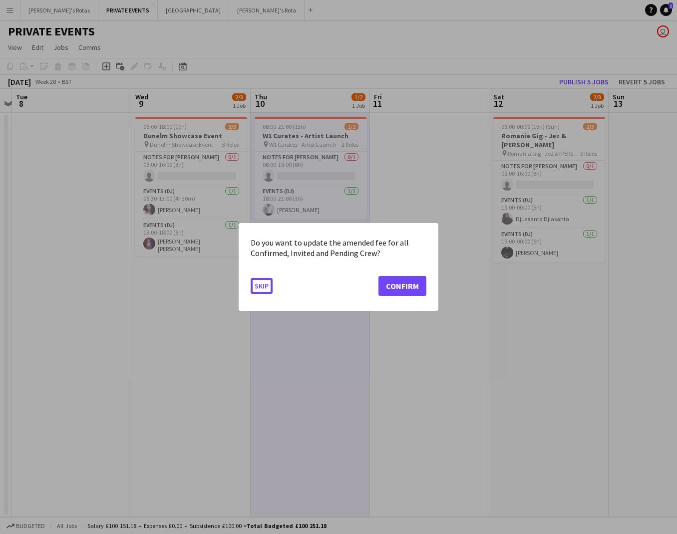
scroll to position [0, 0]
click at [539, 329] on div at bounding box center [338, 267] width 677 height 534
click at [453, 171] on div at bounding box center [338, 267] width 677 height 534
click at [259, 285] on button "Skip" at bounding box center [261, 286] width 22 height 16
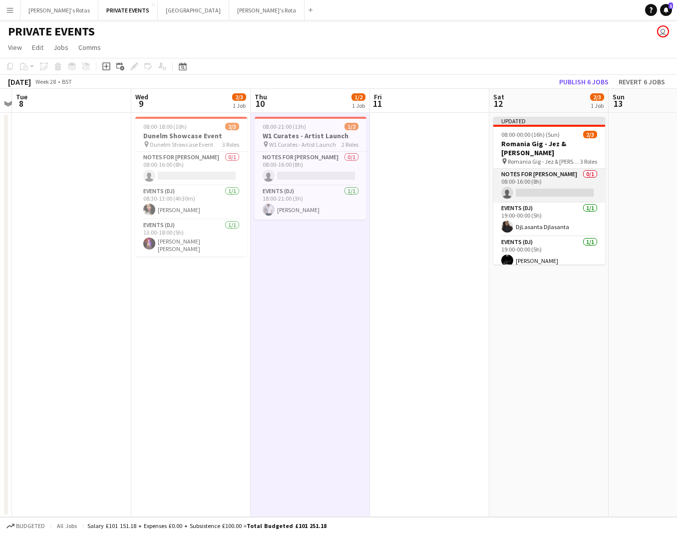
click at [562, 174] on app-card-role "Notes for [PERSON_NAME] 0/1 08:00-16:00 (8h) single-neutral-actions" at bounding box center [549, 186] width 112 height 34
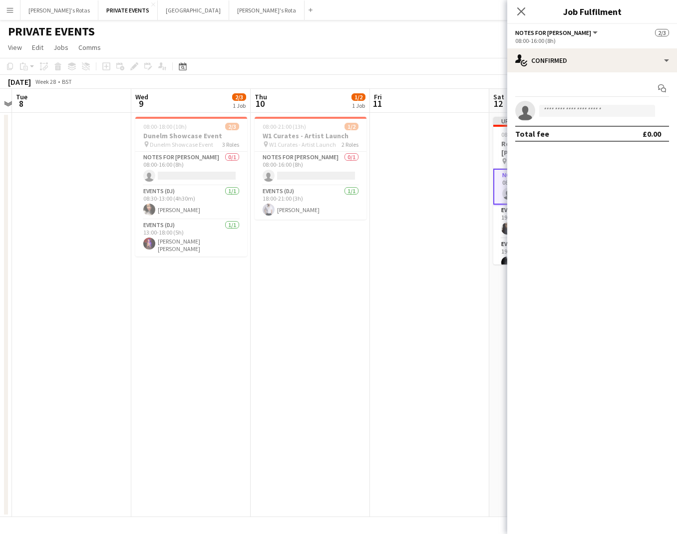
click at [459, 247] on app-date-cell at bounding box center [429, 315] width 119 height 404
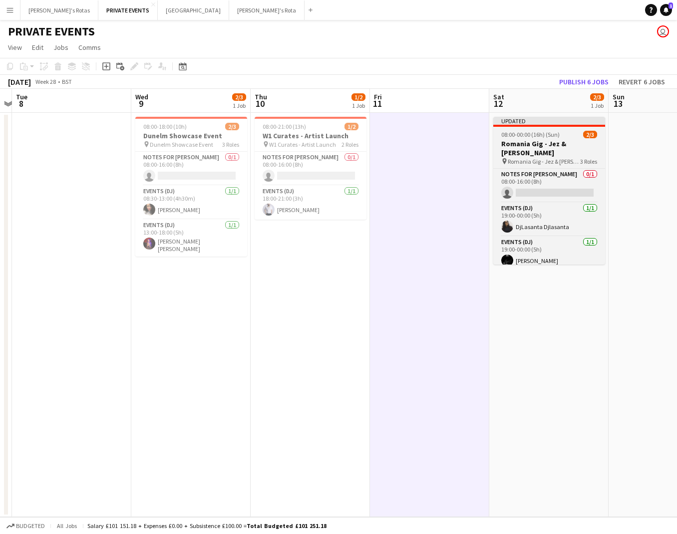
click at [528, 142] on h3 "Romania Gig - Jez & [PERSON_NAME]" at bounding box center [549, 148] width 112 height 18
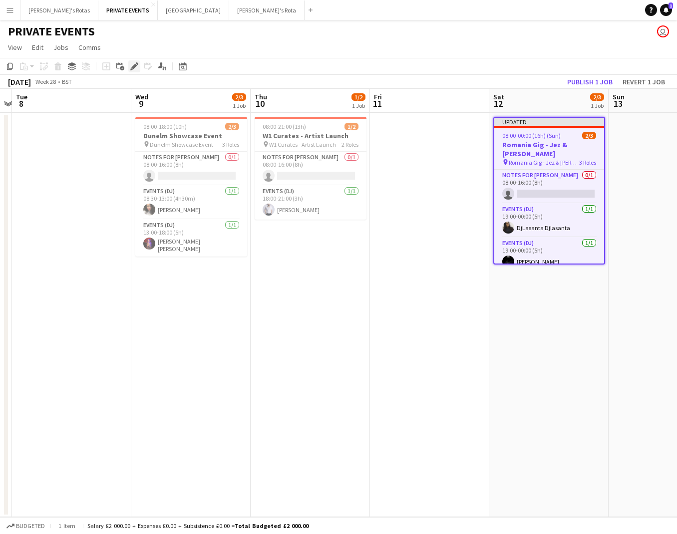
click at [133, 65] on icon "Edit" at bounding box center [134, 66] width 8 height 8
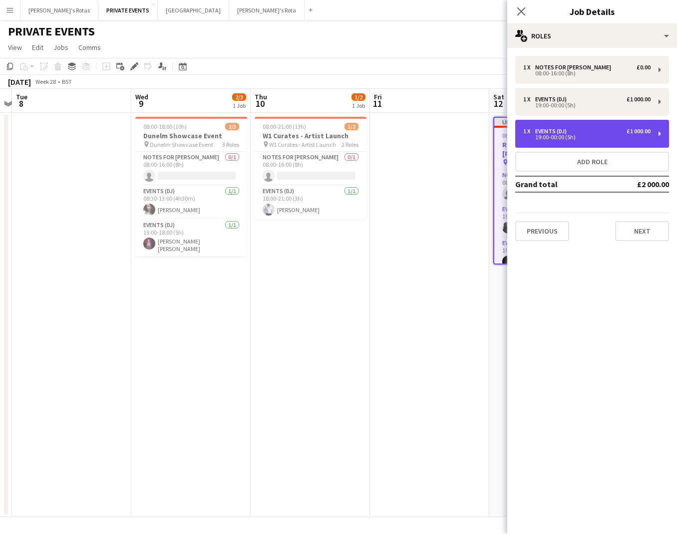
click at [593, 136] on div "19:00-00:00 (5h)" at bounding box center [586, 137] width 127 height 5
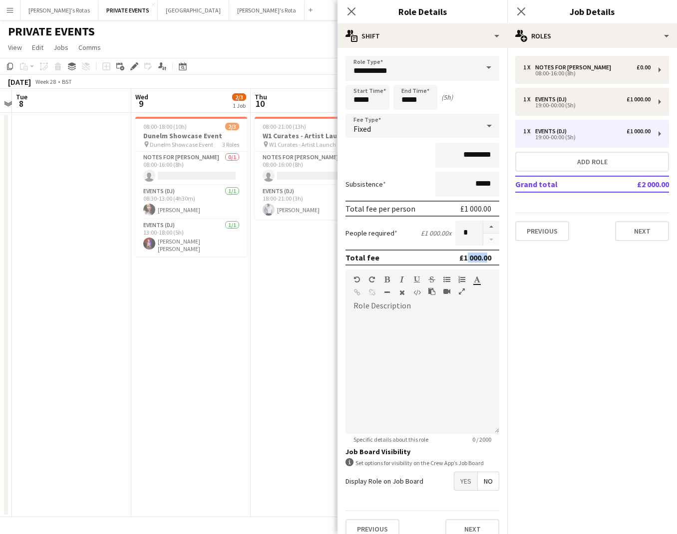
drag, startPoint x: 461, startPoint y: 257, endPoint x: 484, endPoint y: 257, distance: 23.0
click at [484, 257] on div "£1 000.00" at bounding box center [475, 257] width 32 height 10
click at [471, 154] on input "*********" at bounding box center [467, 155] width 64 height 25
type input "*******"
click at [315, 284] on app-date-cell "08:00-21:00 (13h) 1/2 W1 Curates - Artist Launch pin W1 [PERSON_NAME] - Artist …" at bounding box center [309, 315] width 119 height 404
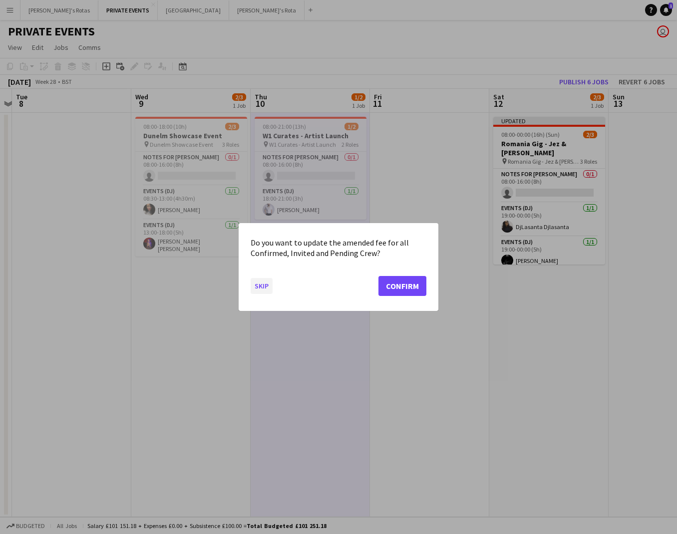
click at [261, 287] on button "Skip" at bounding box center [261, 286] width 22 height 16
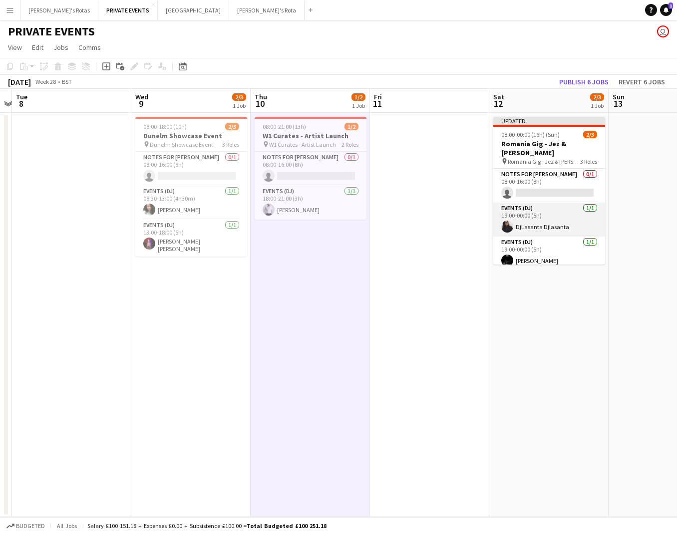
click at [548, 213] on app-card-role "Events (DJ) [DATE] 19:00-00:00 (5h) DjLasanta Djlasanta" at bounding box center [549, 220] width 112 height 34
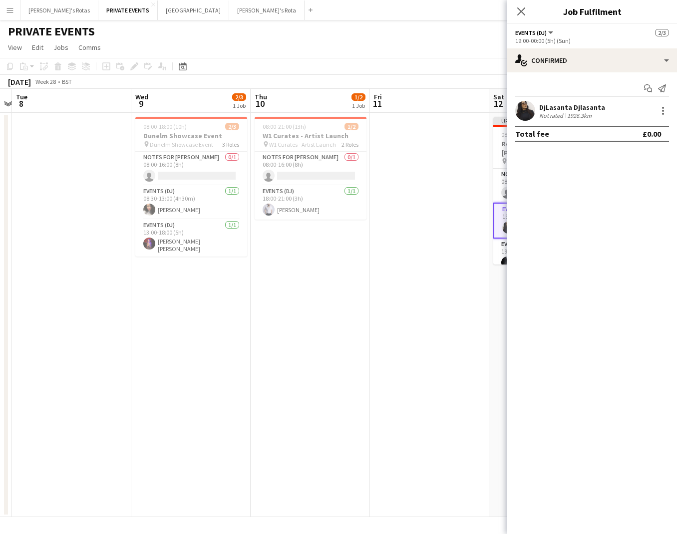
click at [436, 240] on app-date-cell at bounding box center [429, 315] width 119 height 404
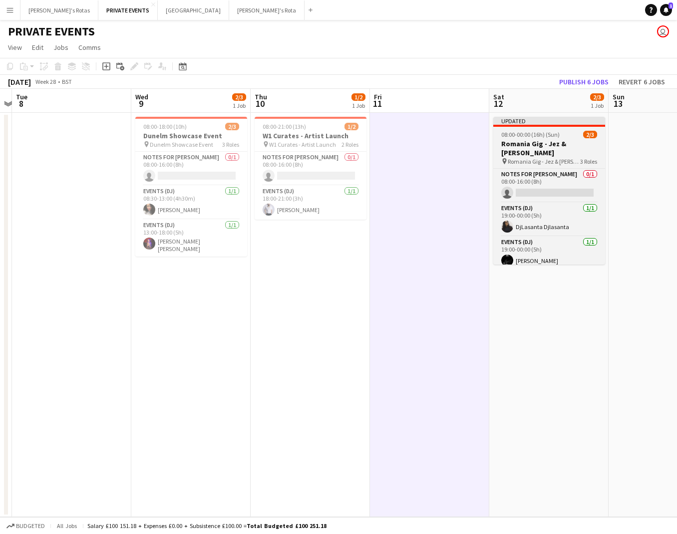
click at [539, 143] on h3 "Romania Gig - Jez & [PERSON_NAME]" at bounding box center [549, 148] width 112 height 18
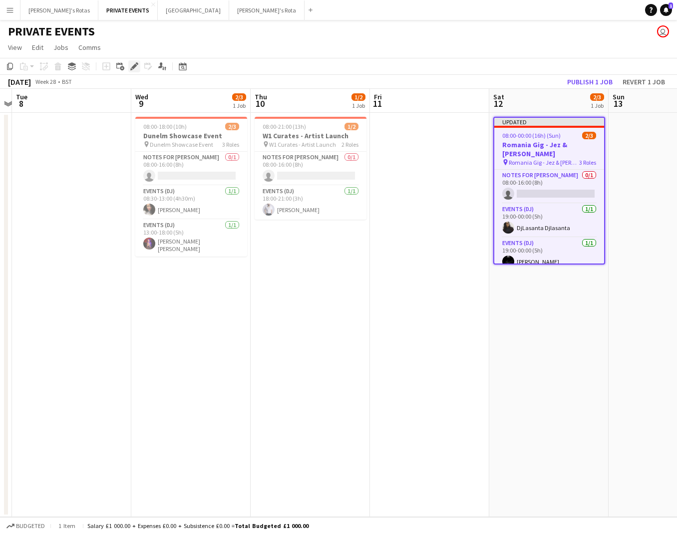
click at [138, 65] on icon "Edit" at bounding box center [134, 66] width 8 height 8
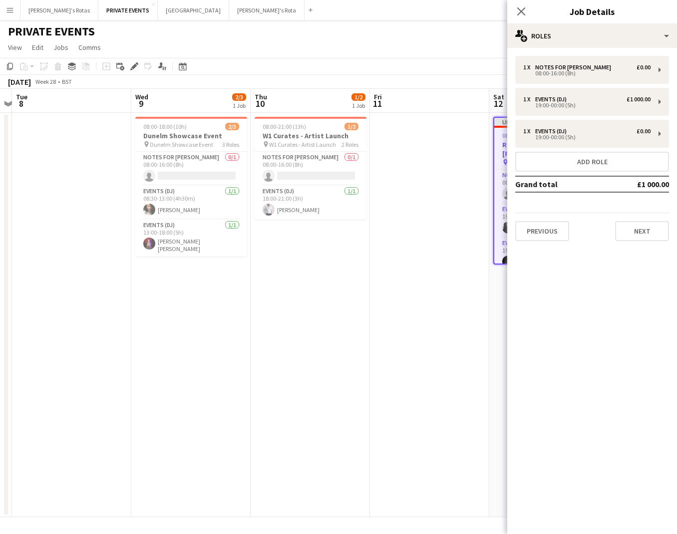
click at [461, 326] on app-date-cell at bounding box center [429, 315] width 119 height 404
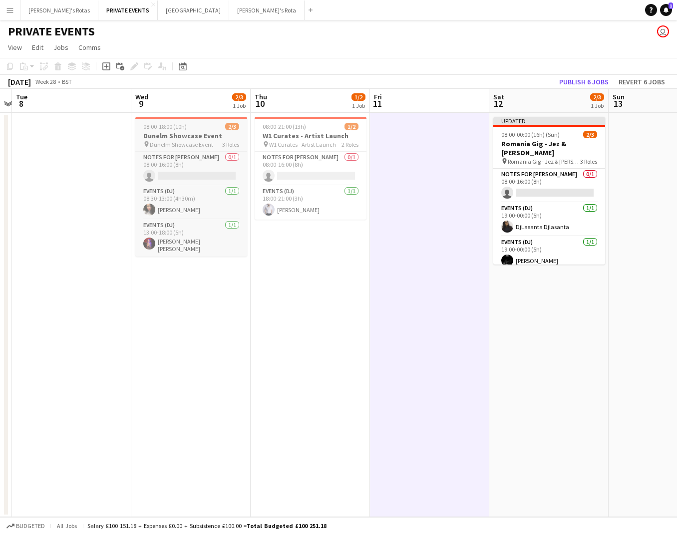
click at [167, 133] on h3 "Dunelm Showcase Event" at bounding box center [191, 135] width 112 height 9
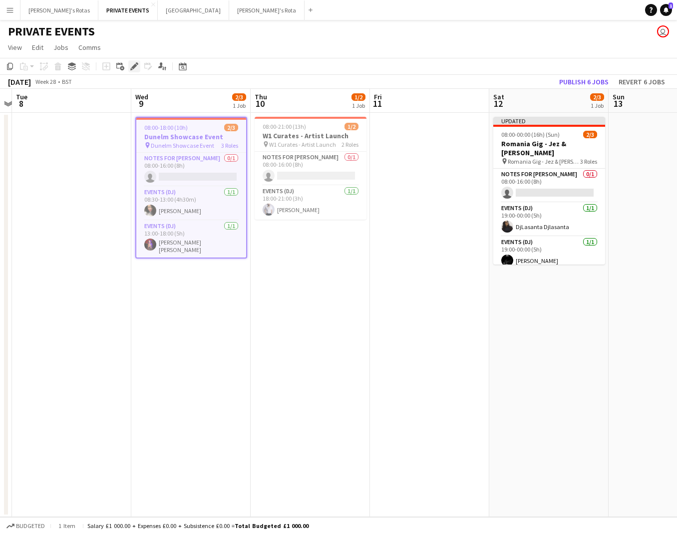
click at [135, 64] on icon at bounding box center [133, 66] width 5 height 5
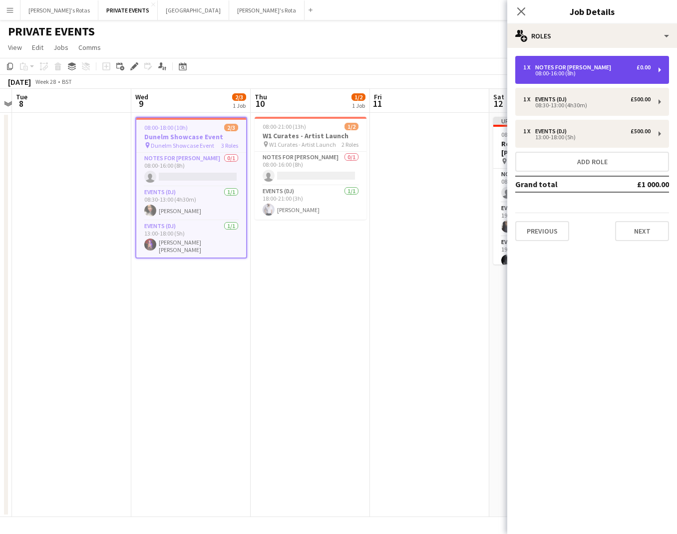
click at [557, 69] on div "Notes for [PERSON_NAME]" at bounding box center [575, 67] width 80 height 7
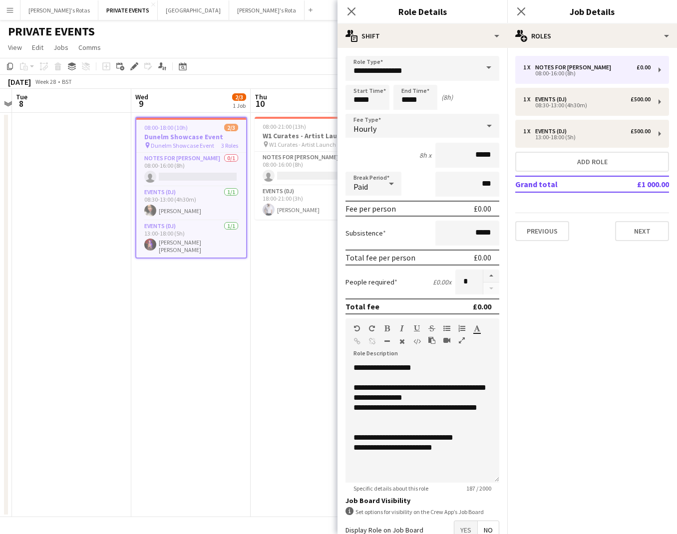
click at [239, 360] on app-date-cell "08:00-18:00 (10h) 2/3 Dunelm Showcase Event pin Dunelm Showcase Event 3 Roles N…" at bounding box center [190, 315] width 119 height 404
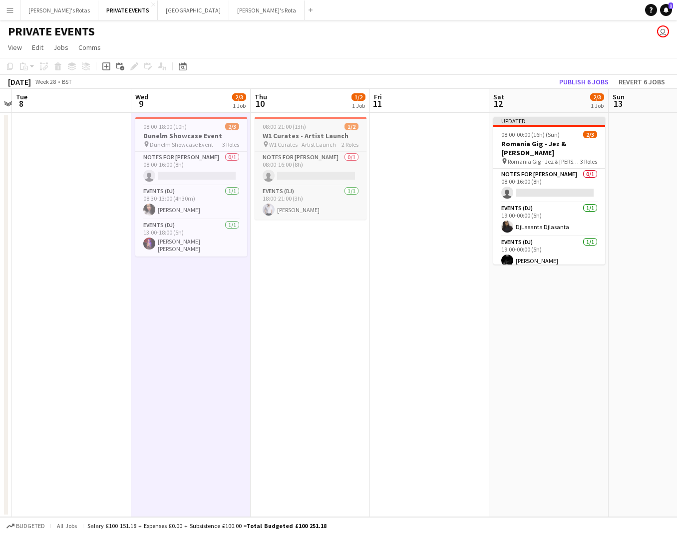
click at [295, 139] on h3 "W1 Curates - Artist Launch" at bounding box center [310, 135] width 112 height 9
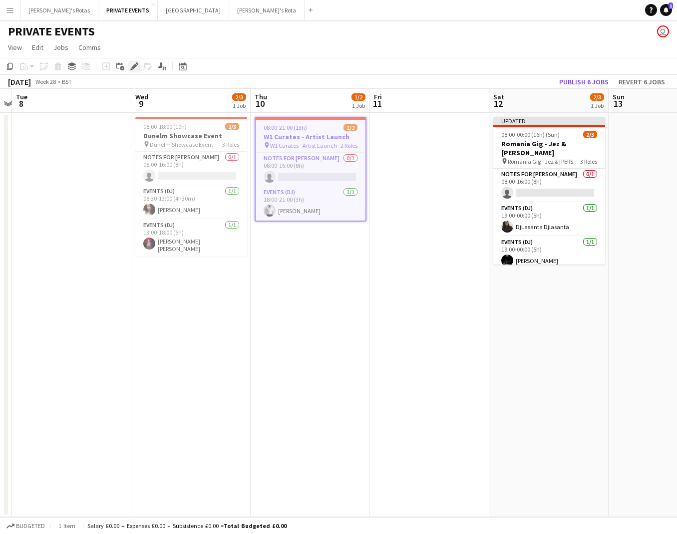
click at [136, 67] on icon "Edit" at bounding box center [134, 66] width 8 height 8
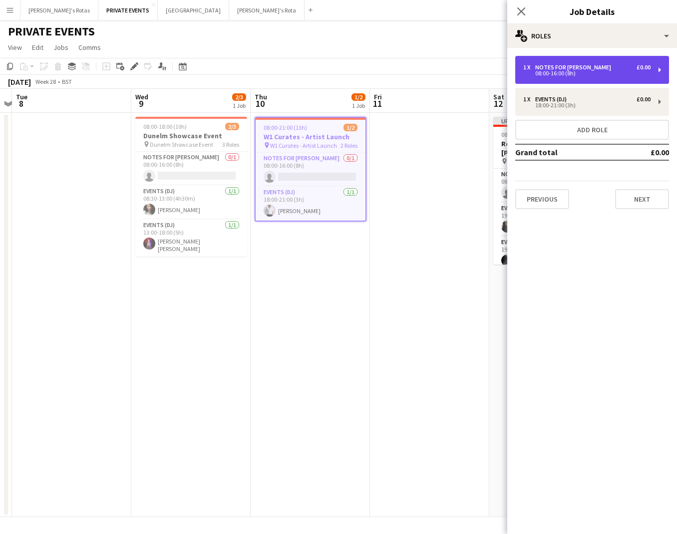
click at [531, 70] on div "1 x" at bounding box center [529, 67] width 12 height 7
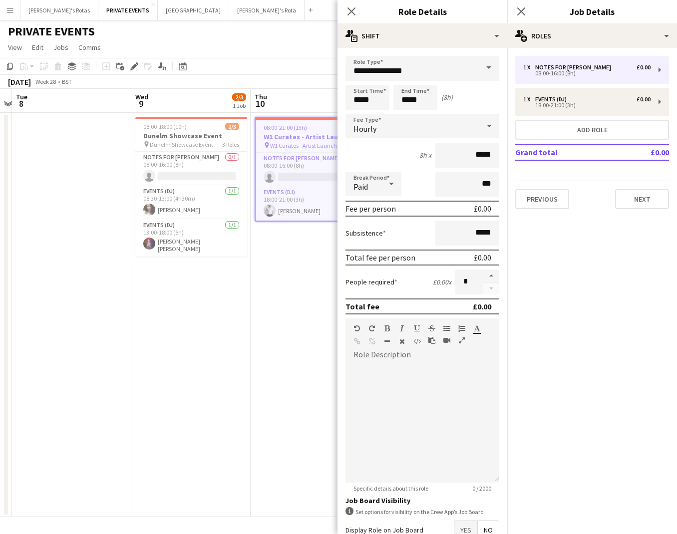
click at [256, 347] on app-date-cell "08:00-21:00 (13h) 1/2 W1 Curates - Artist Launch pin W1 [PERSON_NAME] - Artist …" at bounding box center [309, 315] width 119 height 404
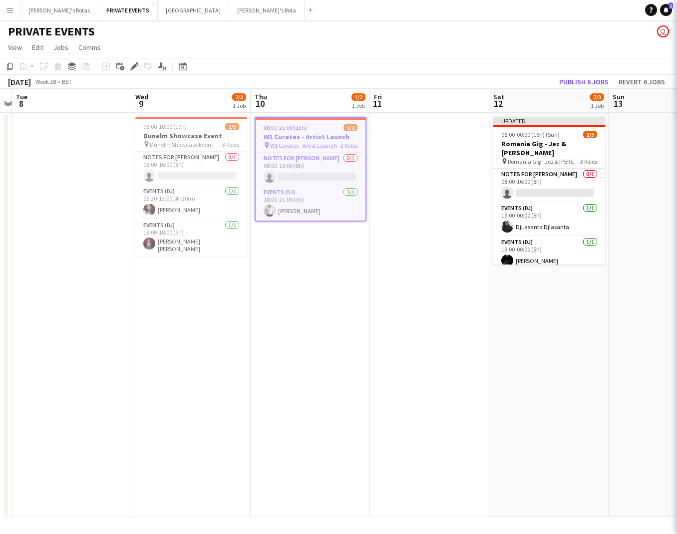
scroll to position [0, 227]
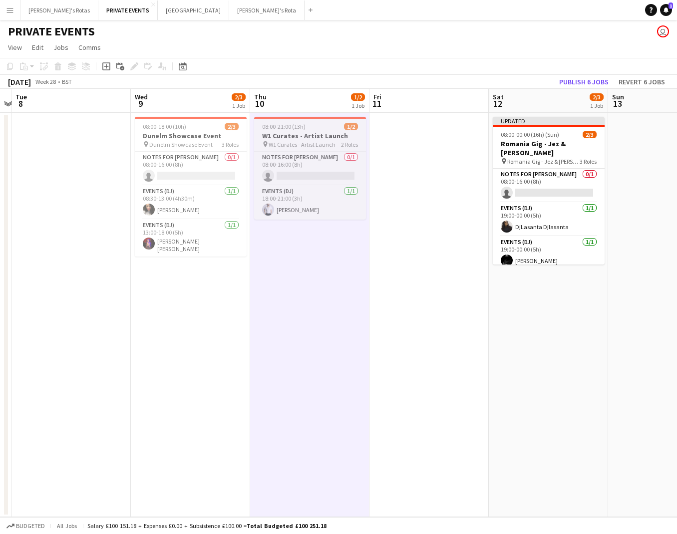
click at [300, 129] on span "08:00-21:00 (13h)" at bounding box center [283, 126] width 43 height 7
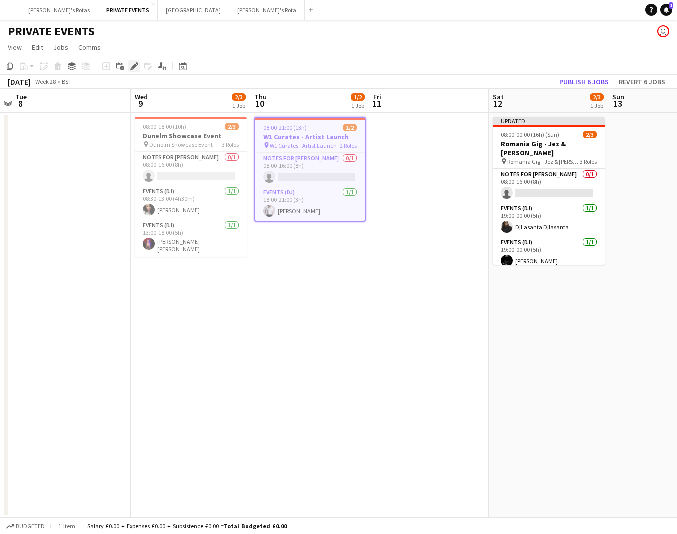
click at [135, 64] on icon at bounding box center [133, 66] width 5 height 5
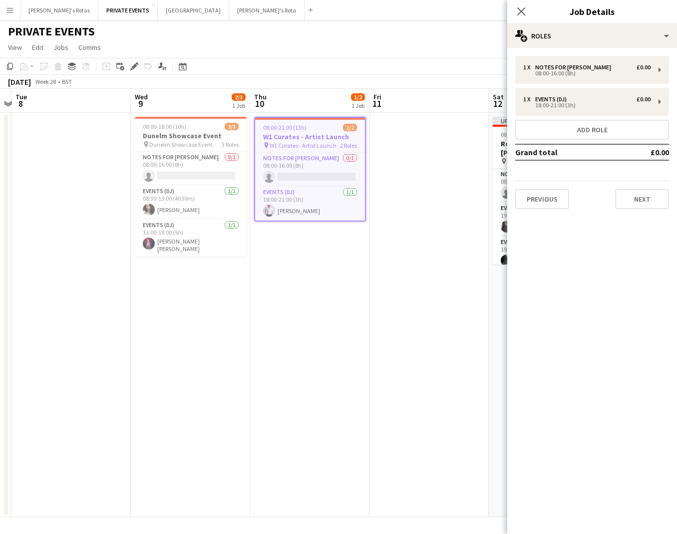
scroll to position [0, 227]
click at [421, 139] on app-date-cell at bounding box center [429, 315] width 119 height 404
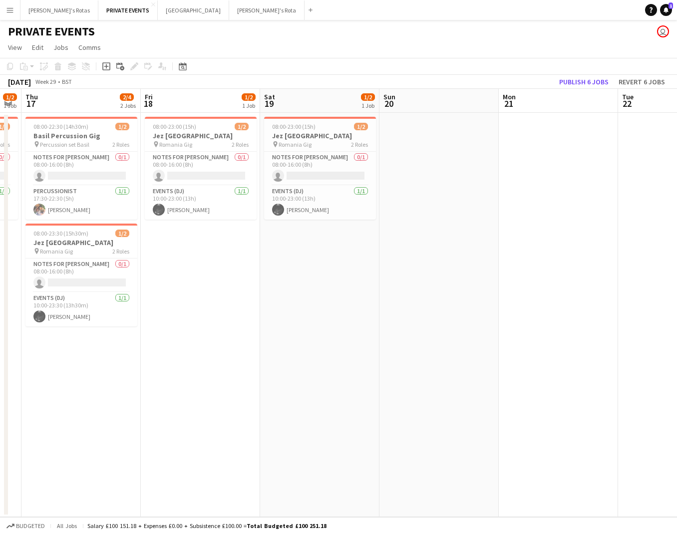
scroll to position [0, 282]
